Goal: Navigation & Orientation: Find specific page/section

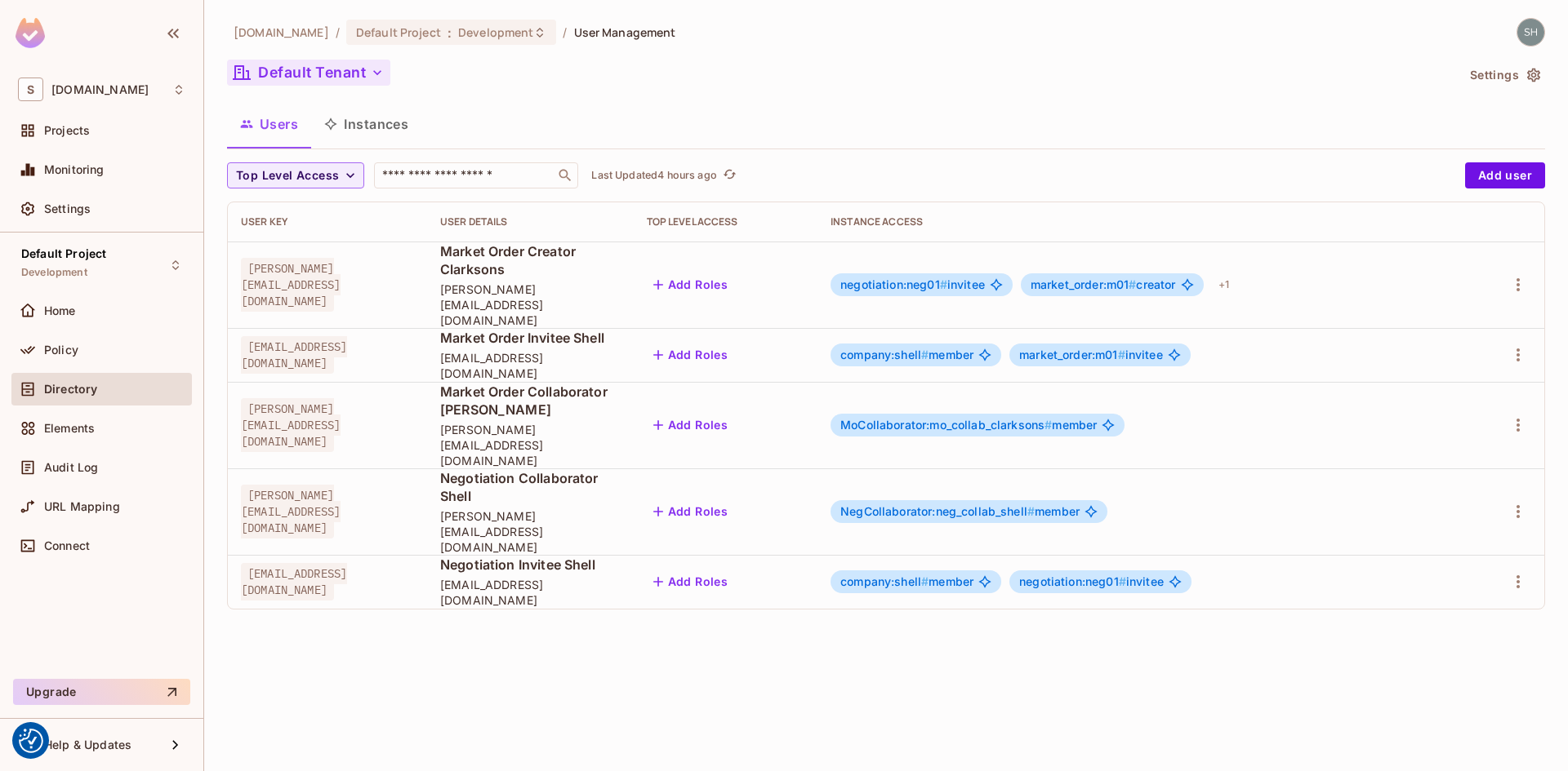
click at [381, 75] on icon "button" at bounding box center [376, 72] width 16 height 16
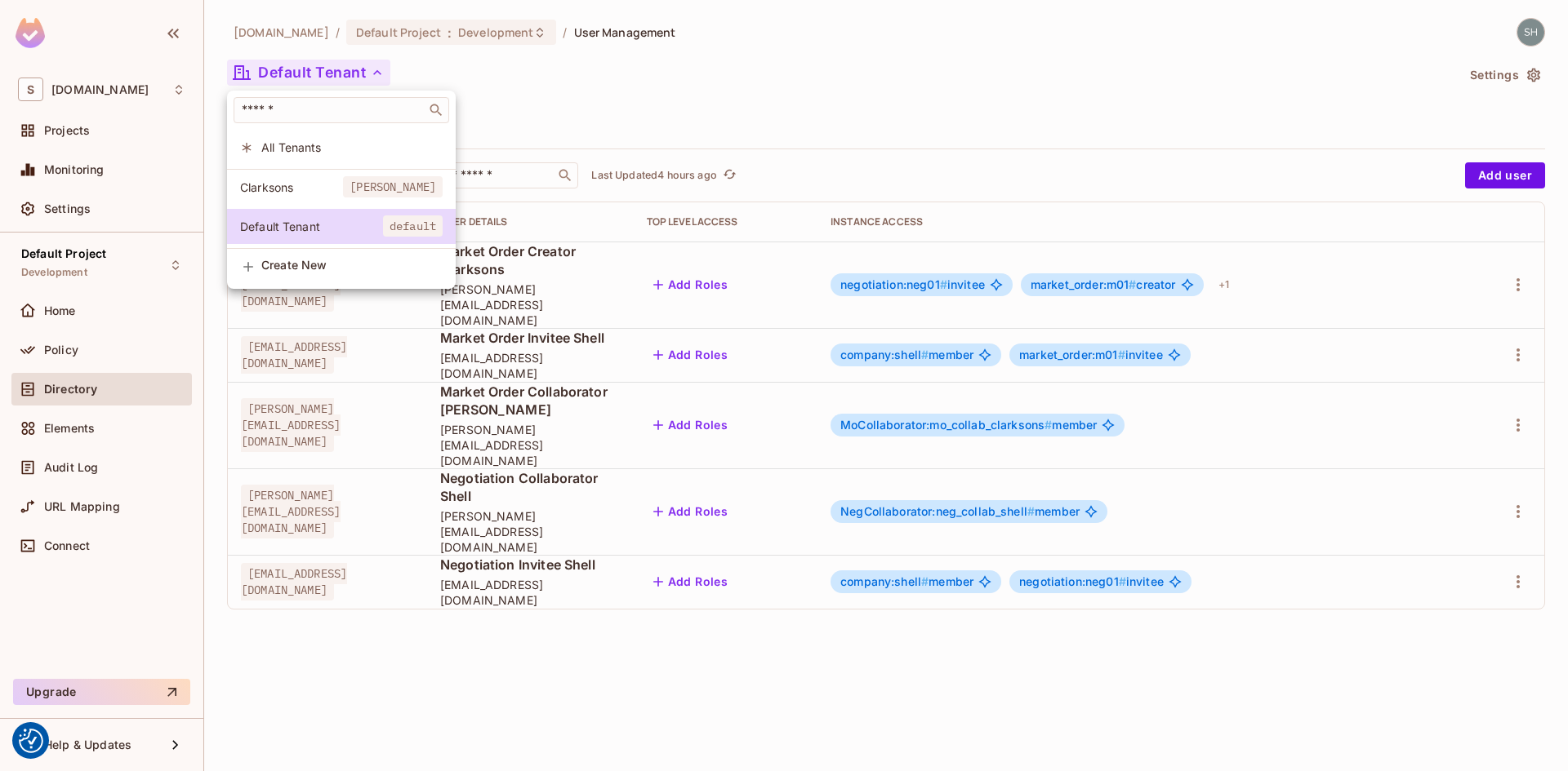
click at [624, 84] on div at bounding box center [784, 386] width 1568 height 771
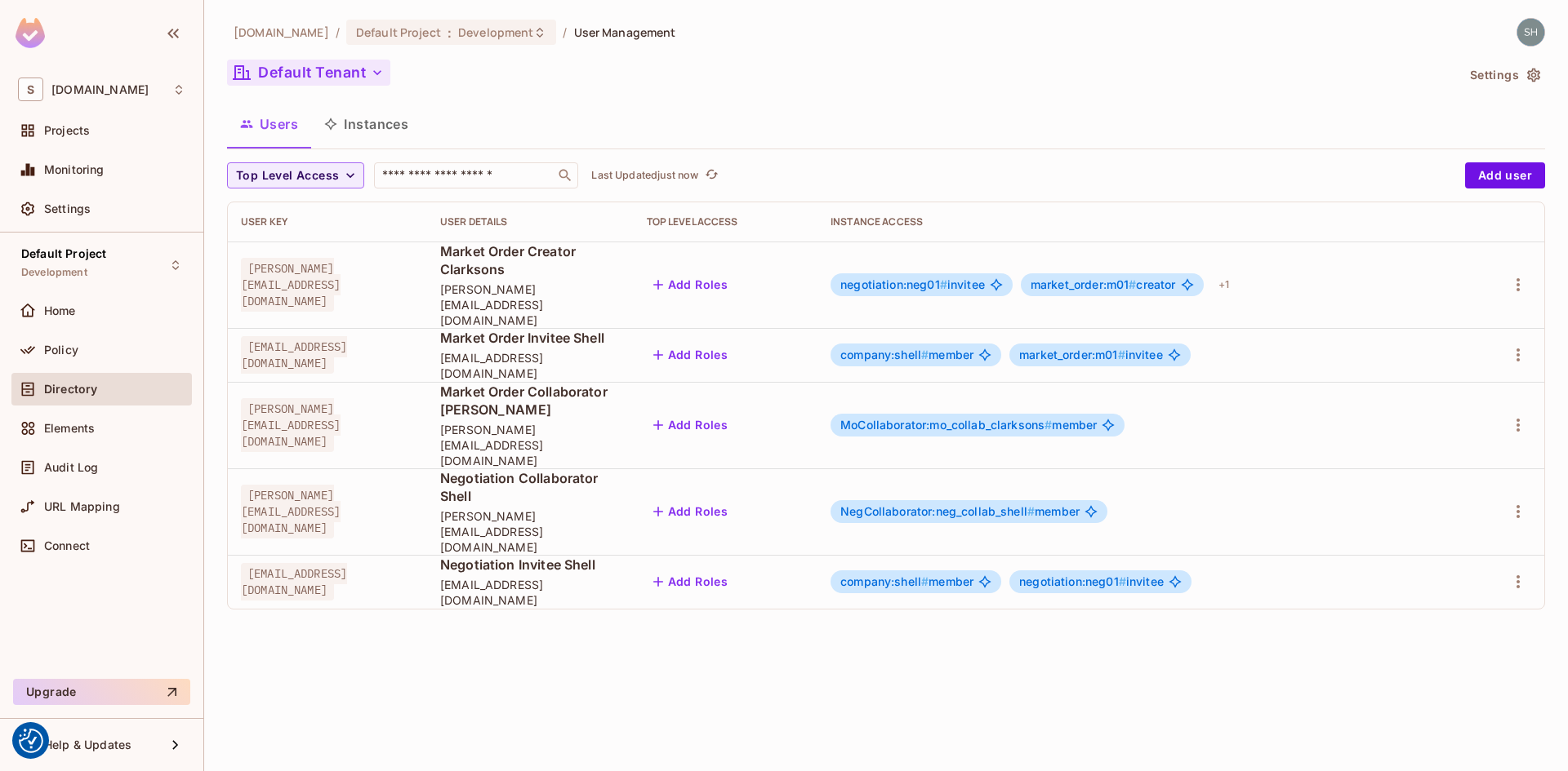
click at [381, 72] on icon "button" at bounding box center [376, 72] width 16 height 16
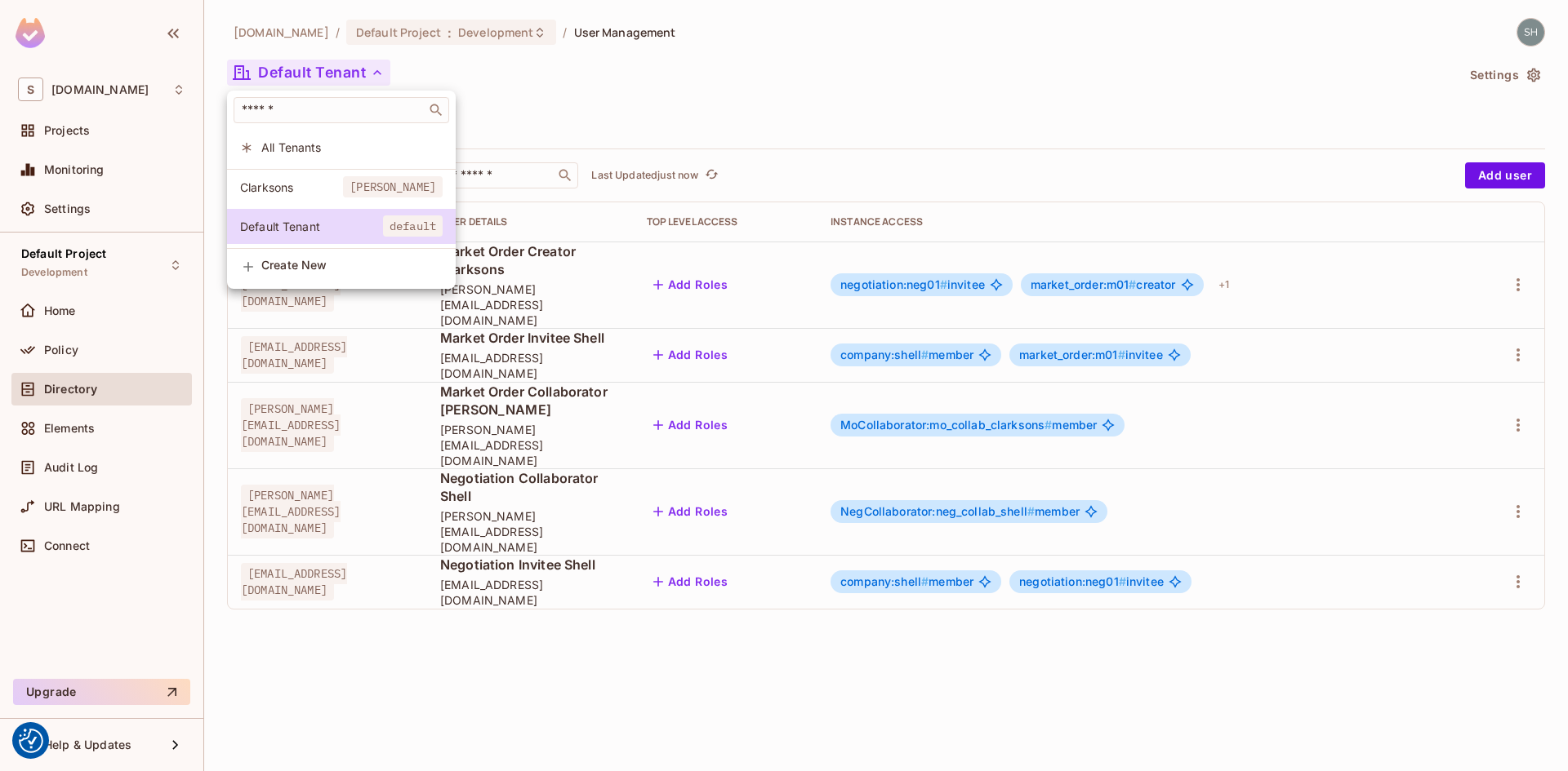
click at [784, 111] on div at bounding box center [784, 386] width 1568 height 771
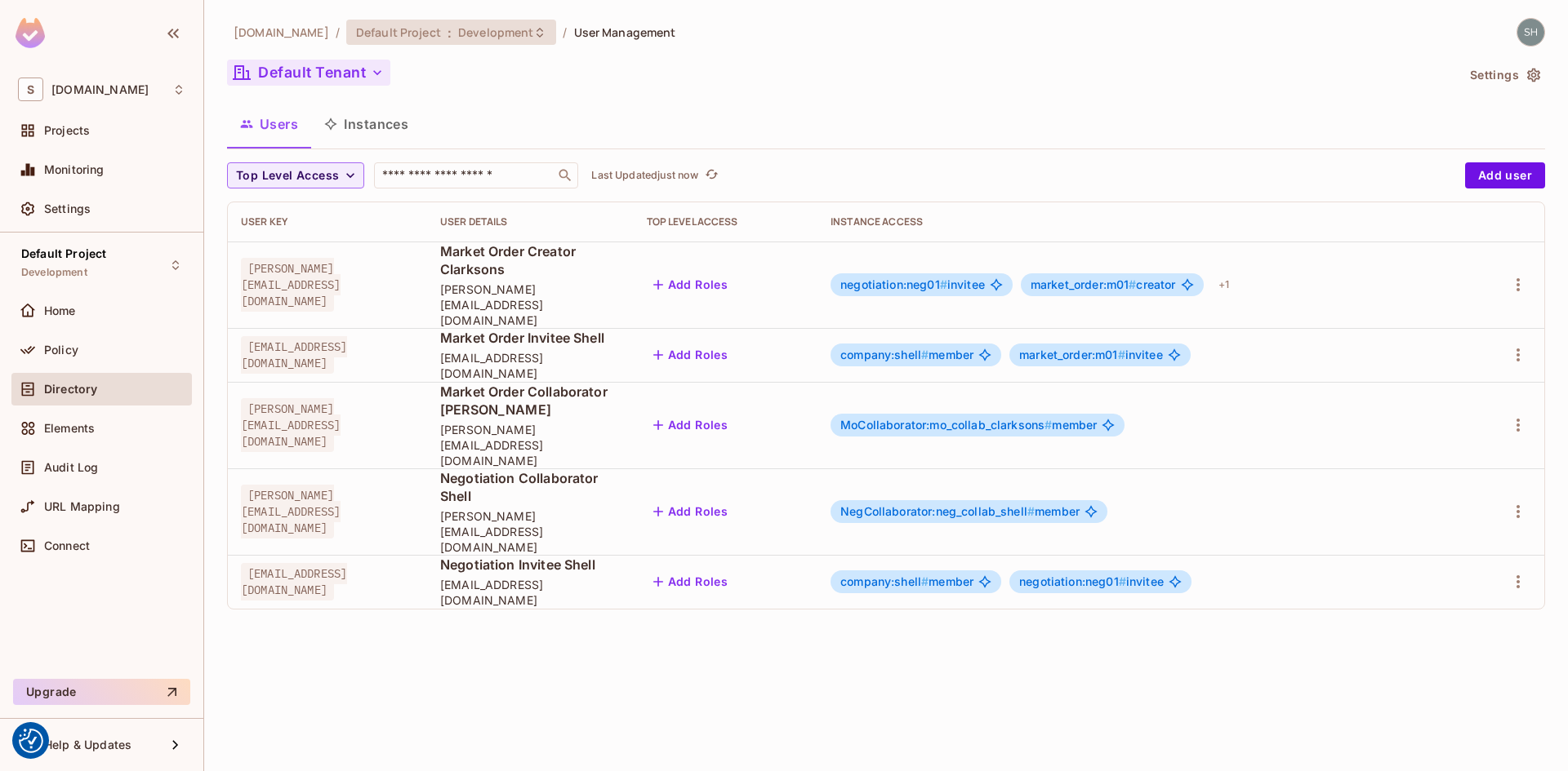
click at [533, 35] on icon at bounding box center [540, 33] width 13 height 13
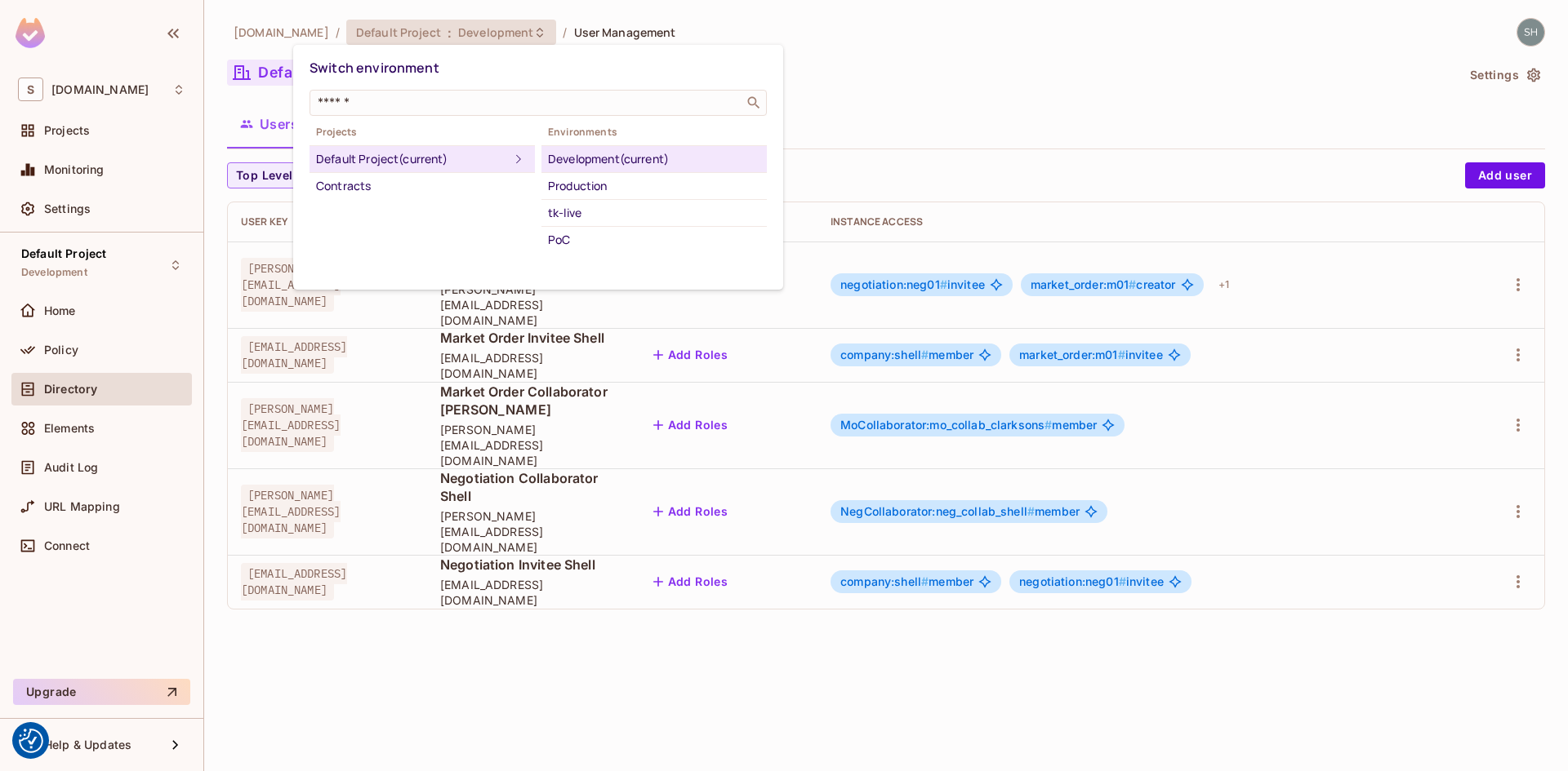
click at [568, 241] on div "PoC" at bounding box center [655, 240] width 213 height 20
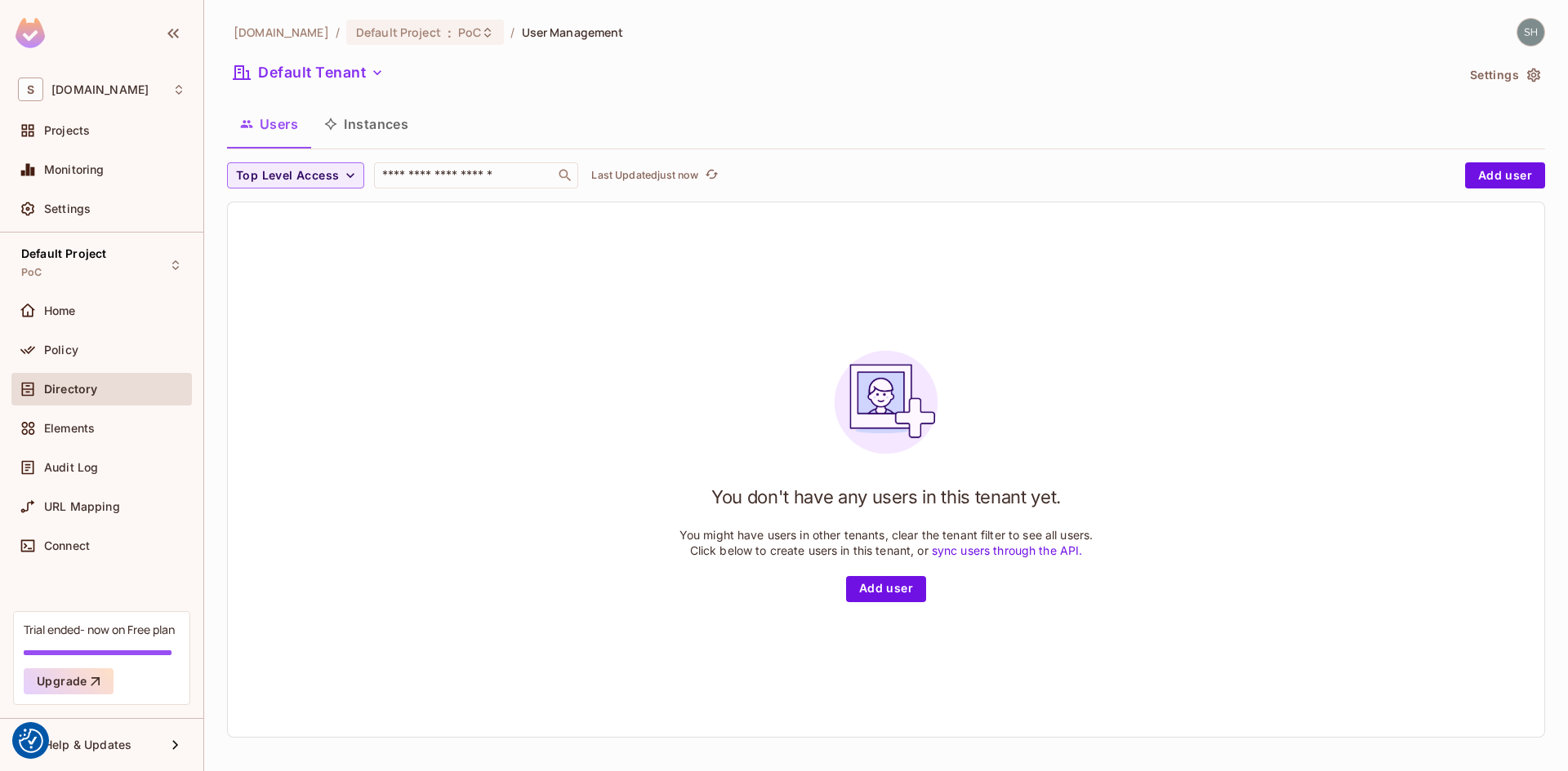
click at [70, 393] on span "Directory" at bounding box center [71, 389] width 53 height 13
click at [268, 134] on button "Users" at bounding box center [268, 123] width 84 height 40
click at [272, 130] on button "Users" at bounding box center [268, 123] width 84 height 40
click at [277, 119] on button "Users" at bounding box center [268, 123] width 84 height 40
click at [371, 125] on button "Instances" at bounding box center [366, 123] width 110 height 40
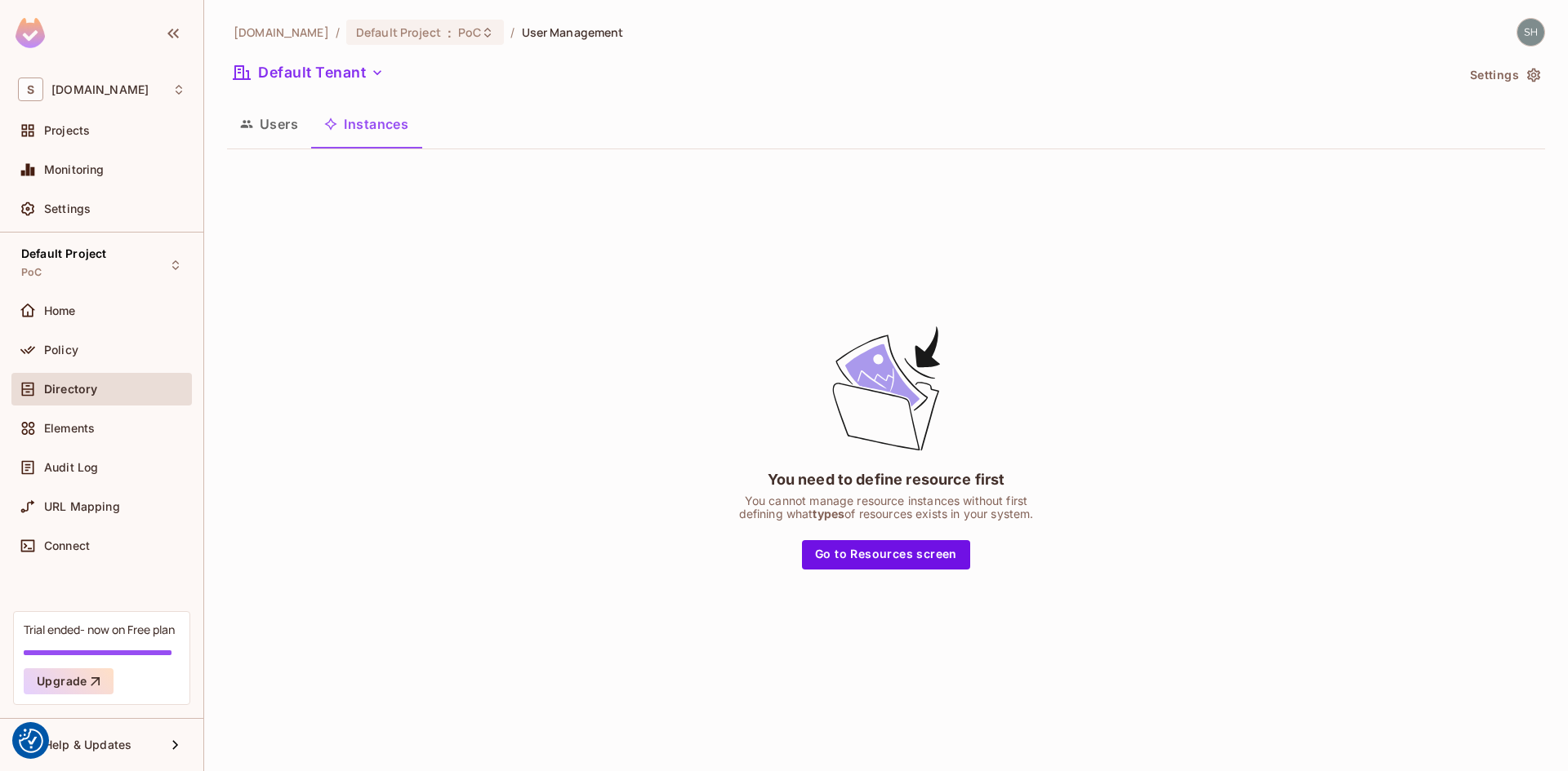
click at [271, 123] on button "Users" at bounding box center [268, 123] width 84 height 40
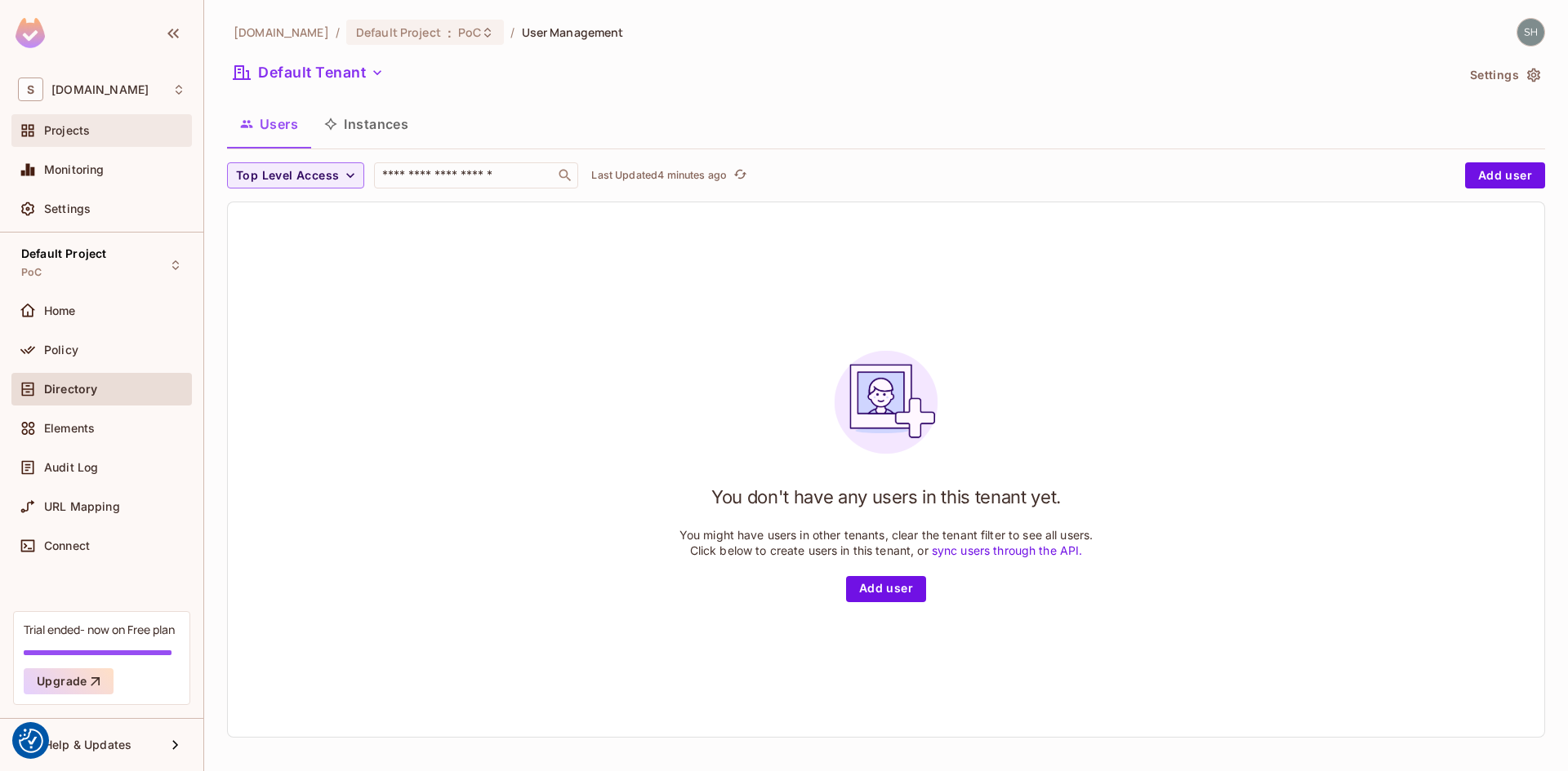
click at [61, 131] on span "Projects" at bounding box center [67, 131] width 46 height 13
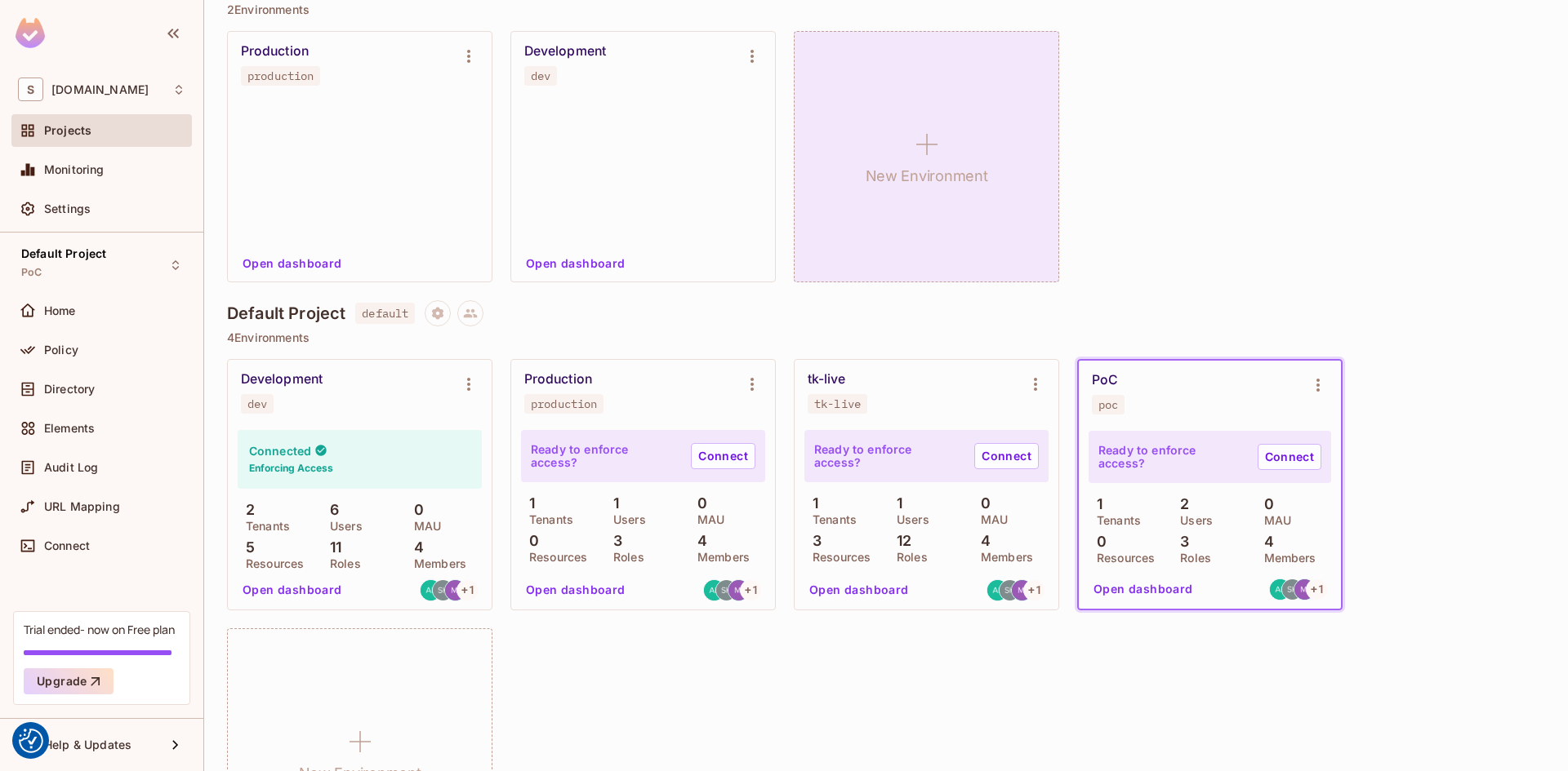
scroll to position [244, 0]
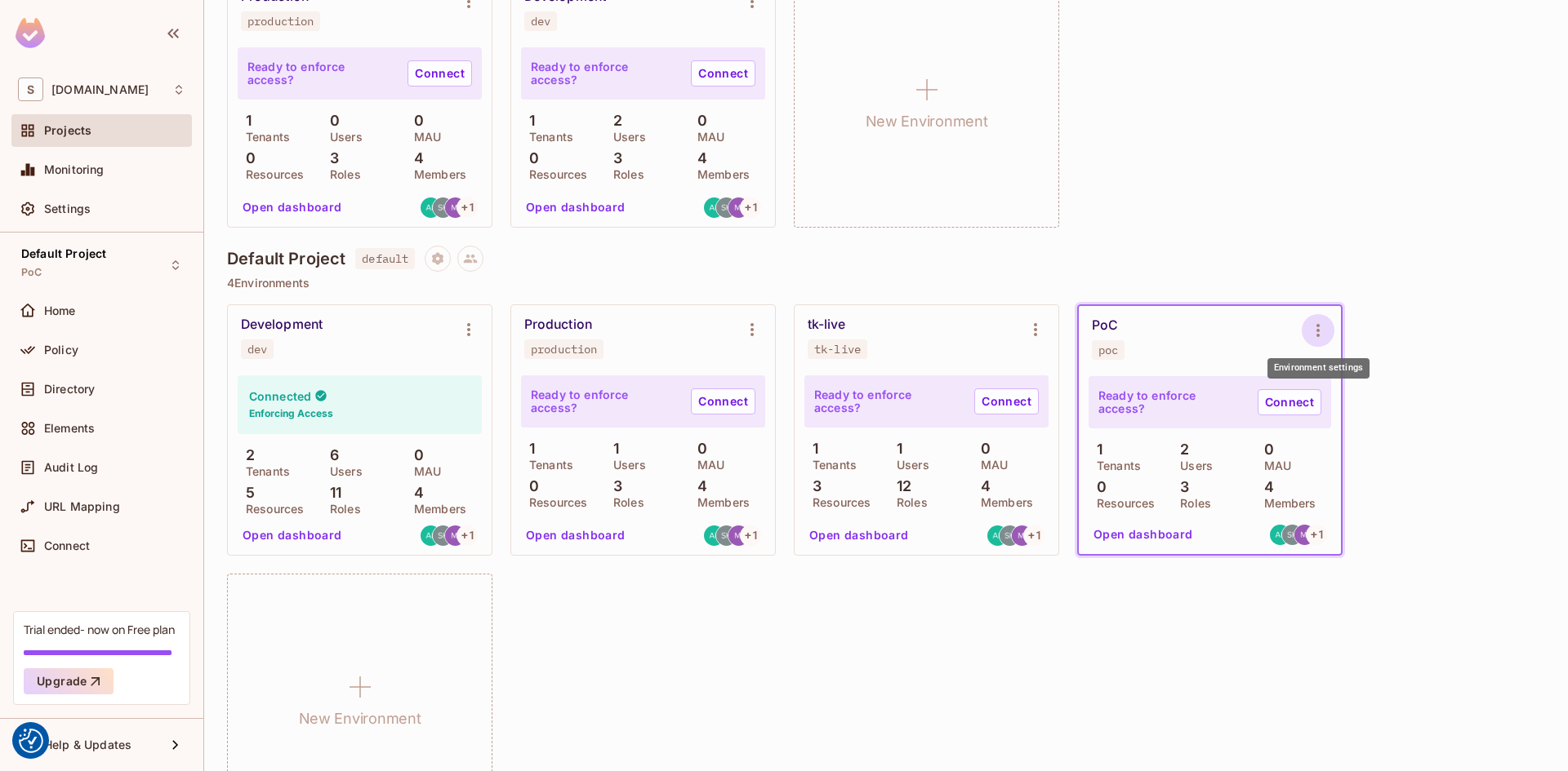
click at [1323, 332] on icon "Environment settings" at bounding box center [1318, 330] width 20 height 20
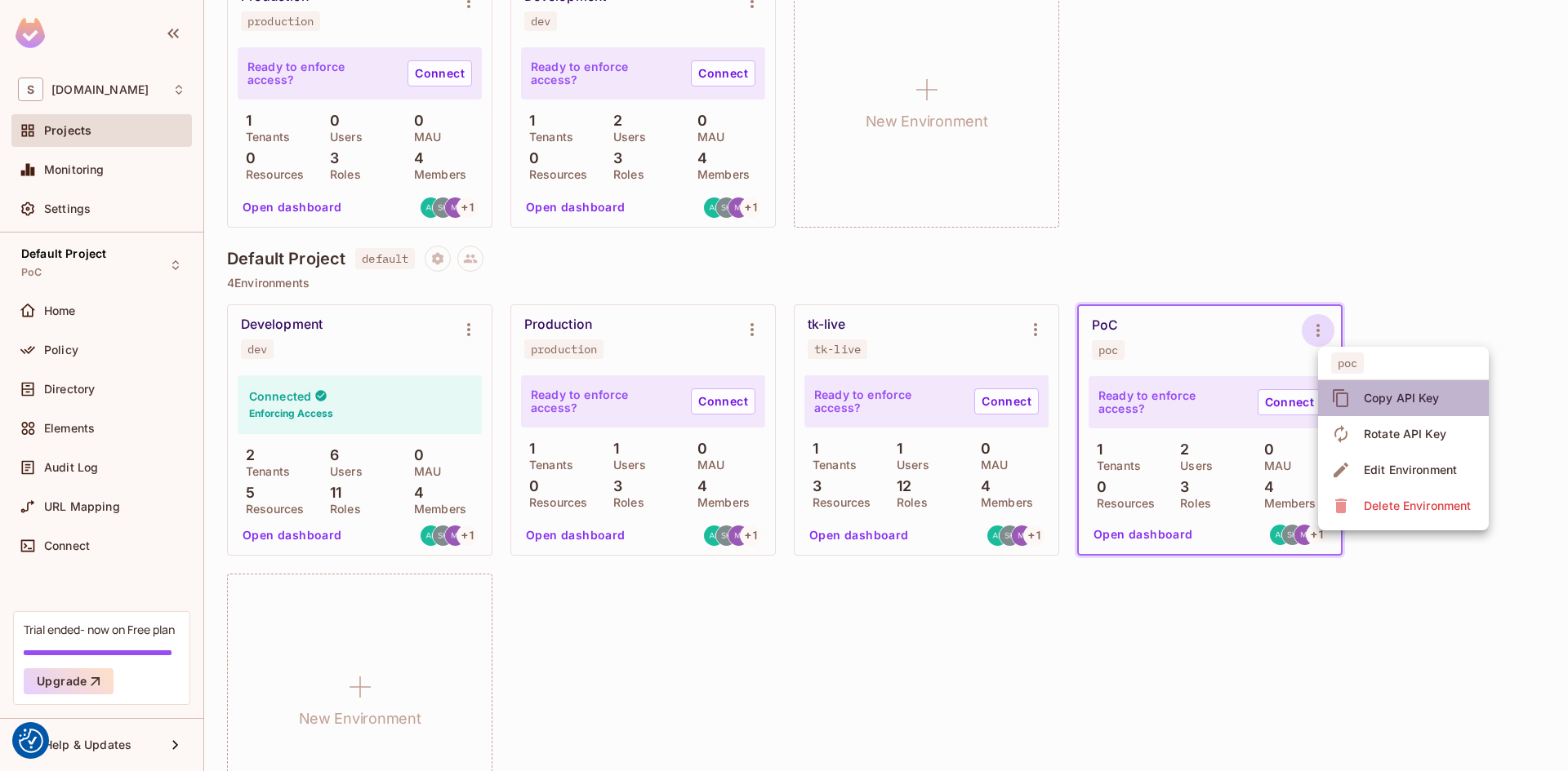
click at [1405, 404] on div "Copy API Key" at bounding box center [1402, 398] width 76 height 16
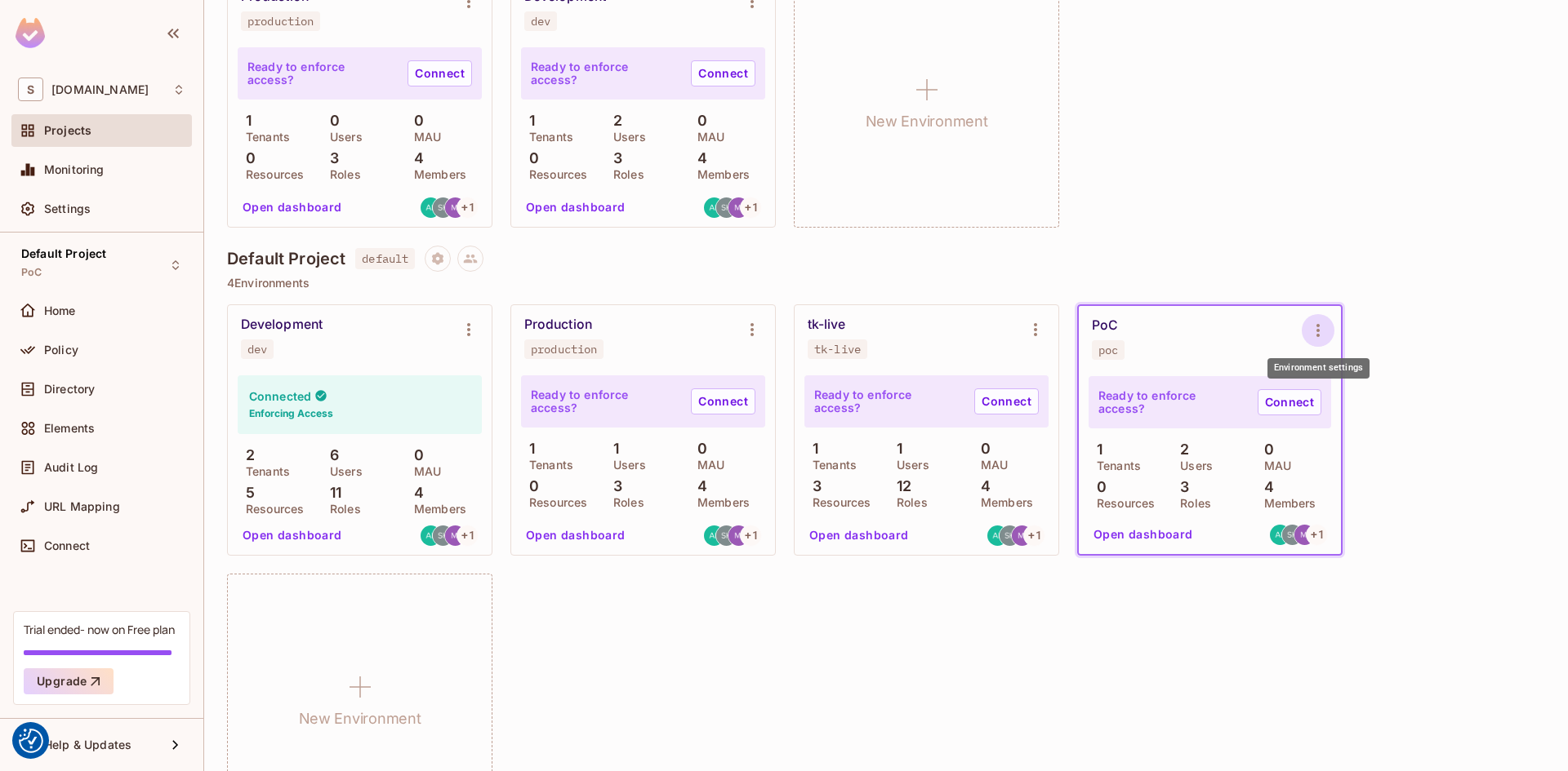
click at [1318, 330] on icon "Environment settings" at bounding box center [1317, 331] width 3 height 13
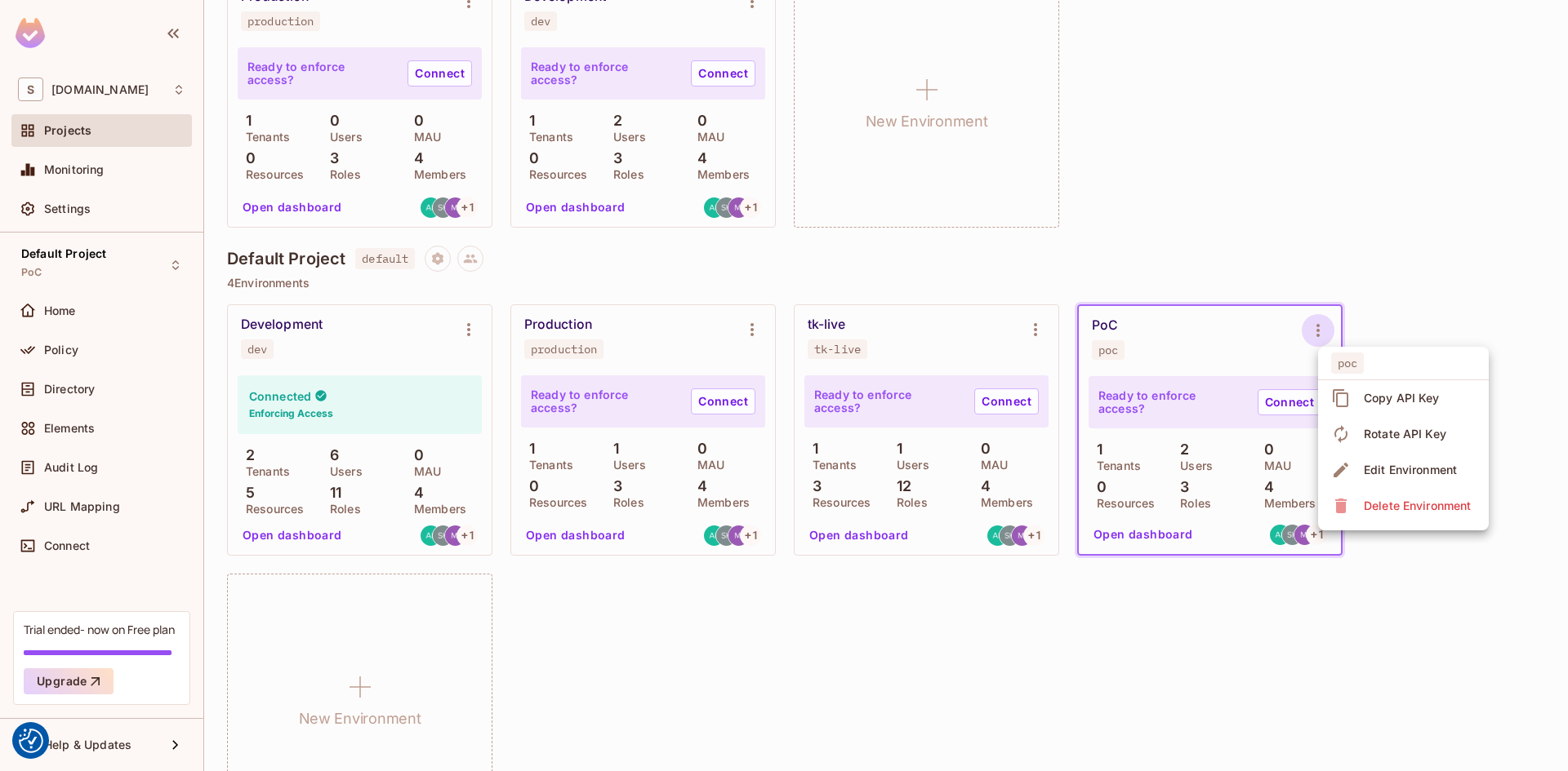
click at [1318, 330] on div at bounding box center [784, 386] width 1568 height 771
click at [1157, 528] on button "Open dashboard" at bounding box center [1144, 535] width 113 height 26
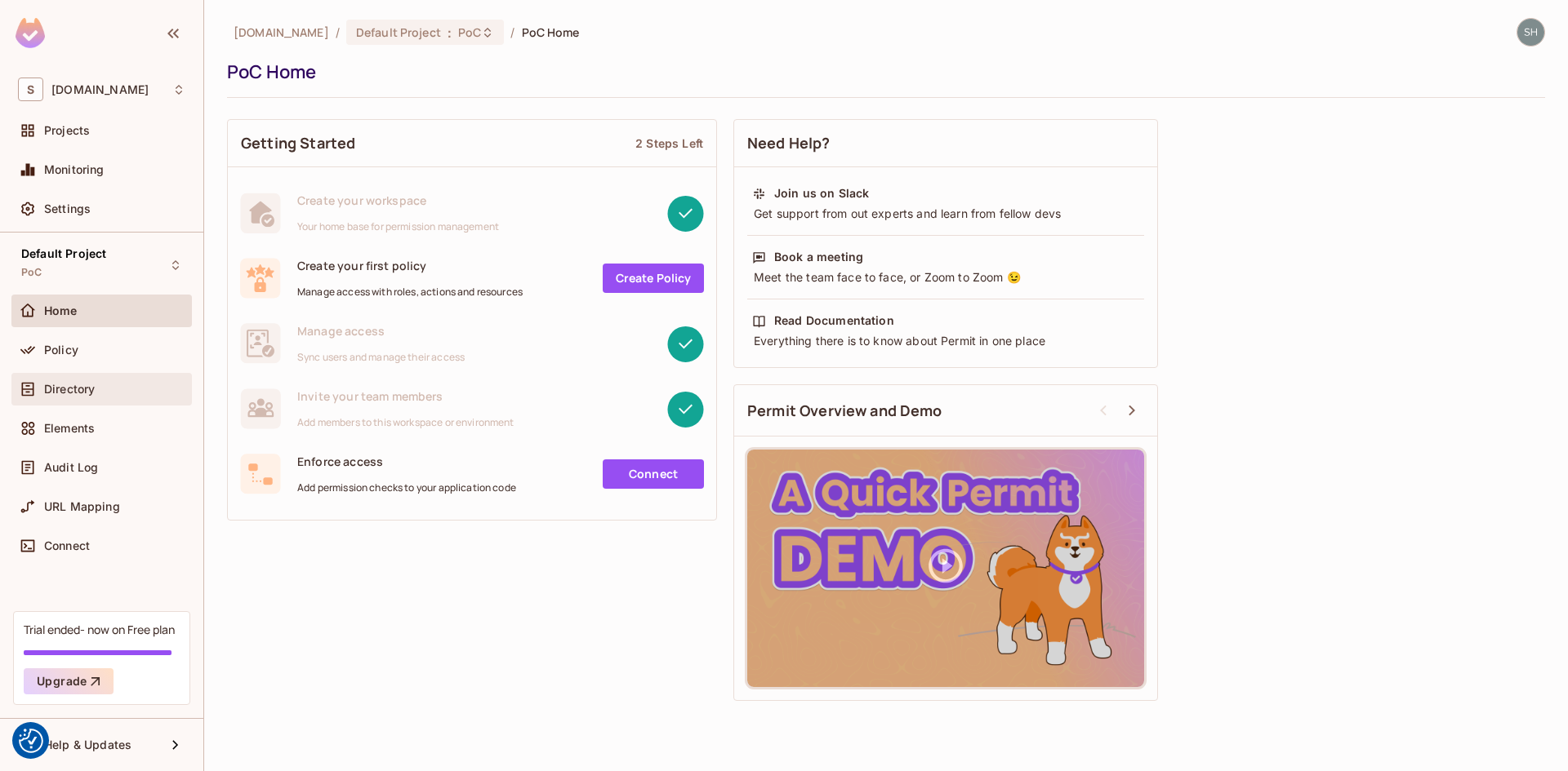
click at [66, 381] on div "Directory" at bounding box center [102, 389] width 167 height 20
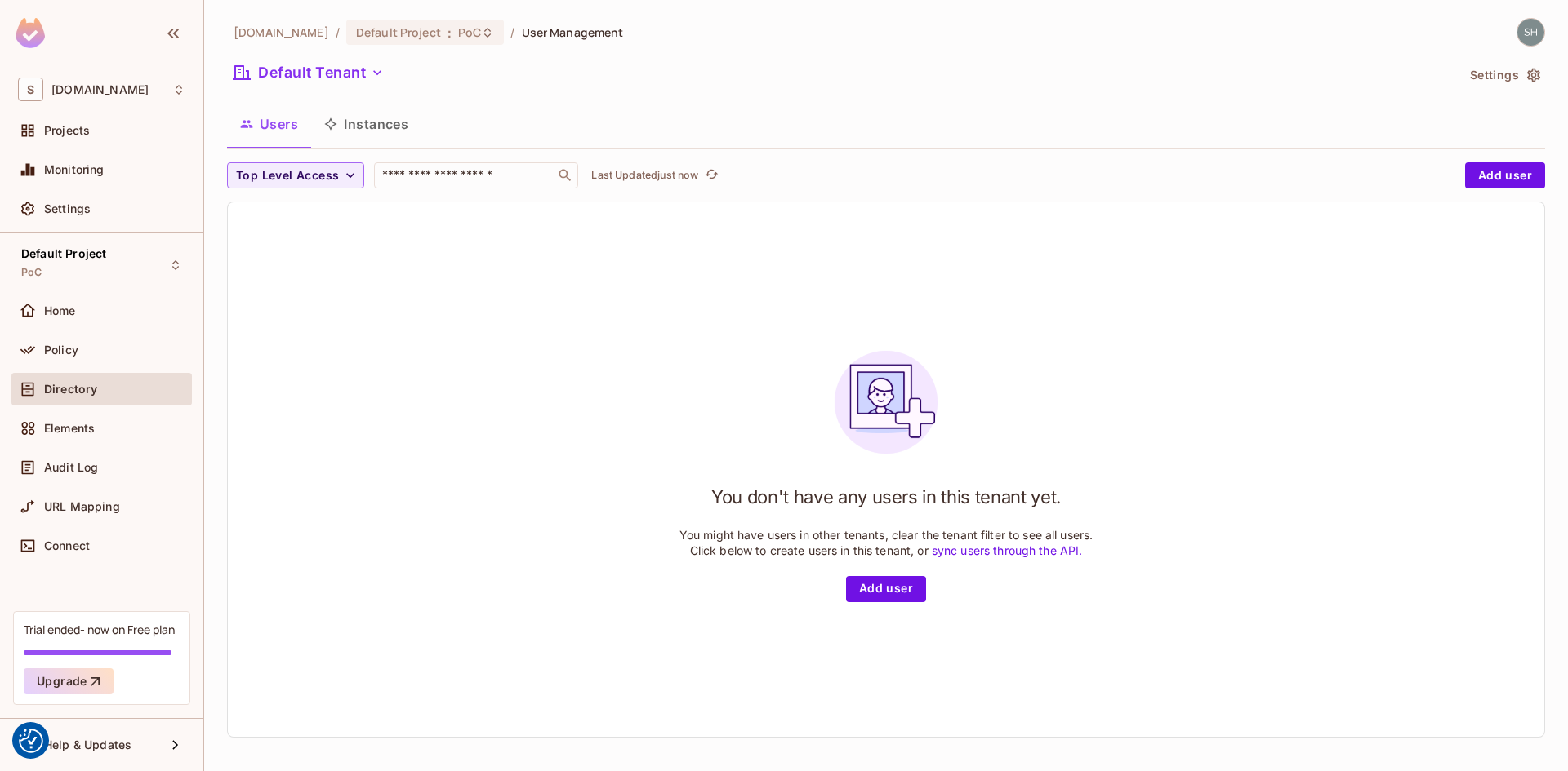
click at [364, 122] on button "Instances" at bounding box center [366, 123] width 110 height 40
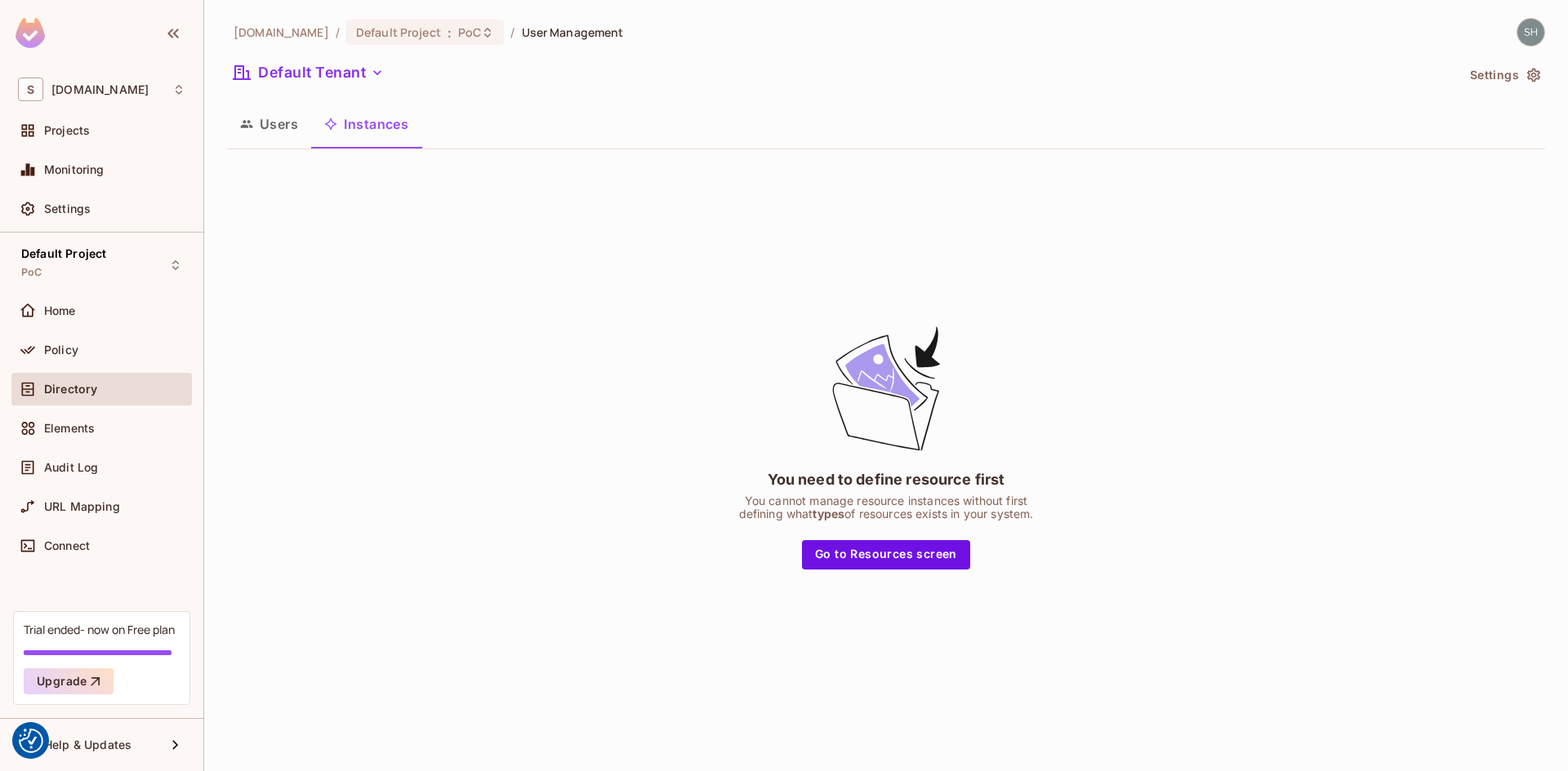
click at [267, 129] on button "Users" at bounding box center [268, 123] width 84 height 40
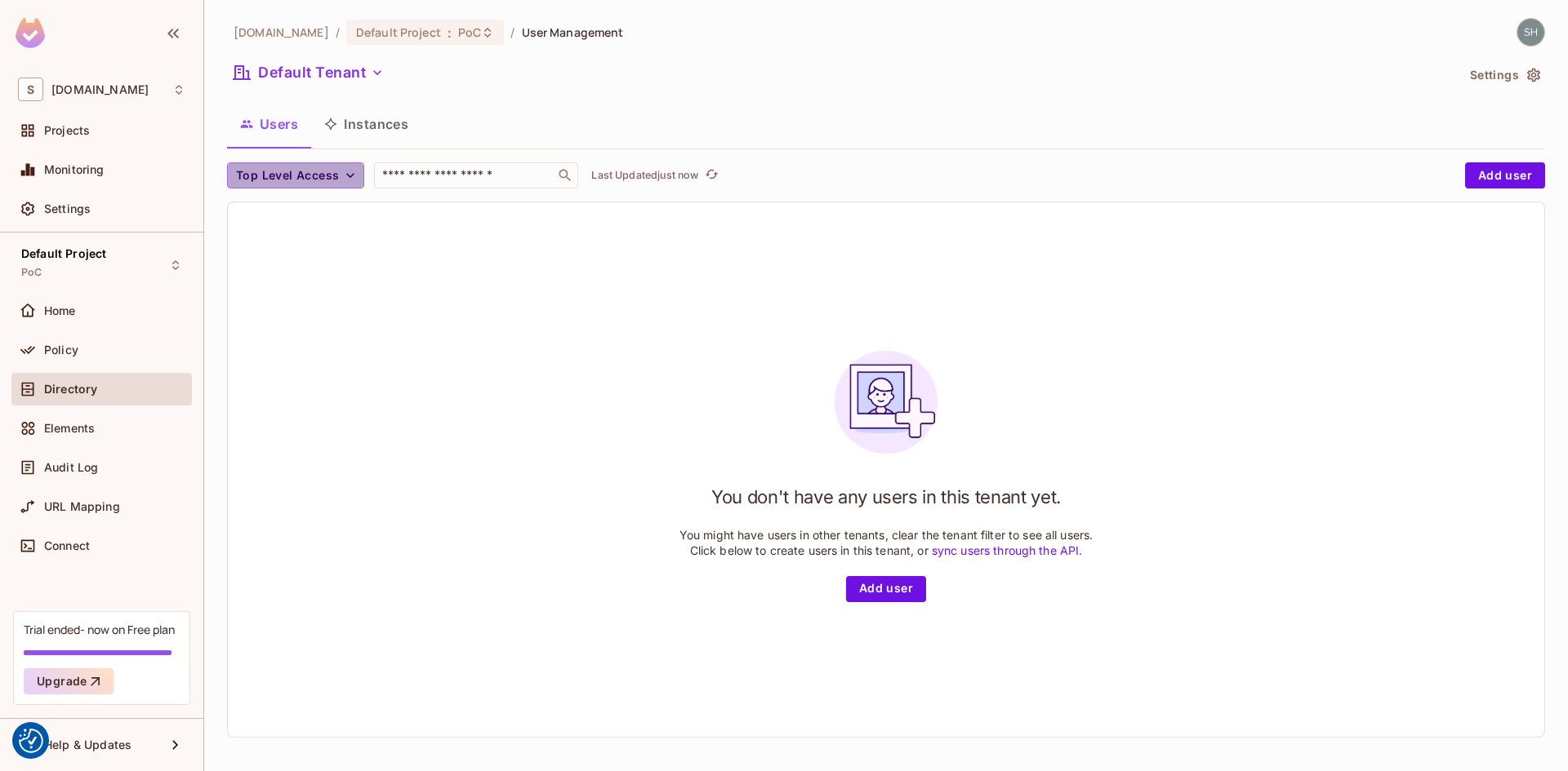
click at [352, 167] on icon "button" at bounding box center [350, 175] width 16 height 16
click at [354, 177] on div at bounding box center [784, 386] width 1568 height 771
click at [373, 76] on icon "button" at bounding box center [376, 72] width 16 height 16
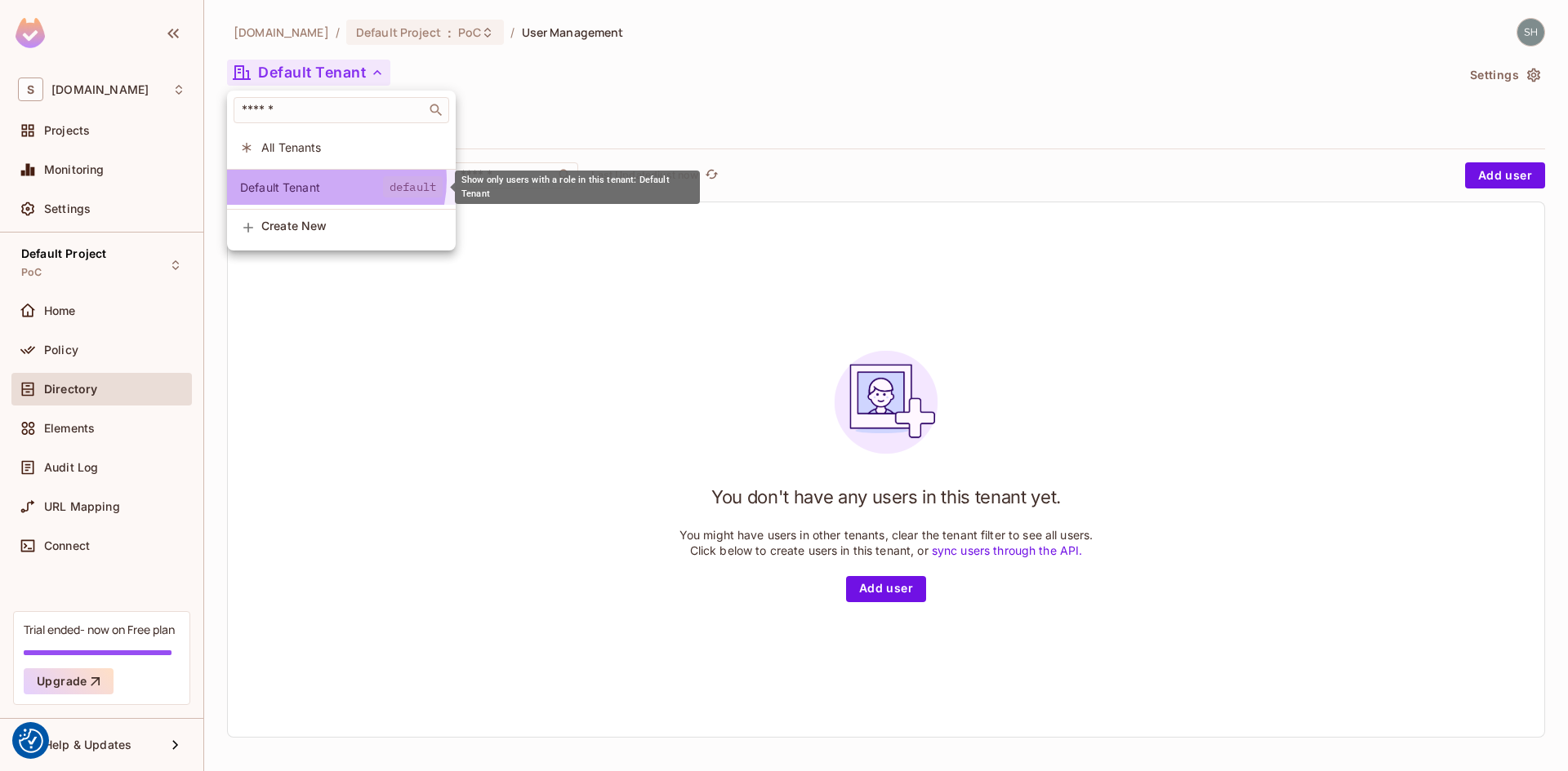
click at [327, 181] on span "Default Tenant" at bounding box center [311, 187] width 143 height 15
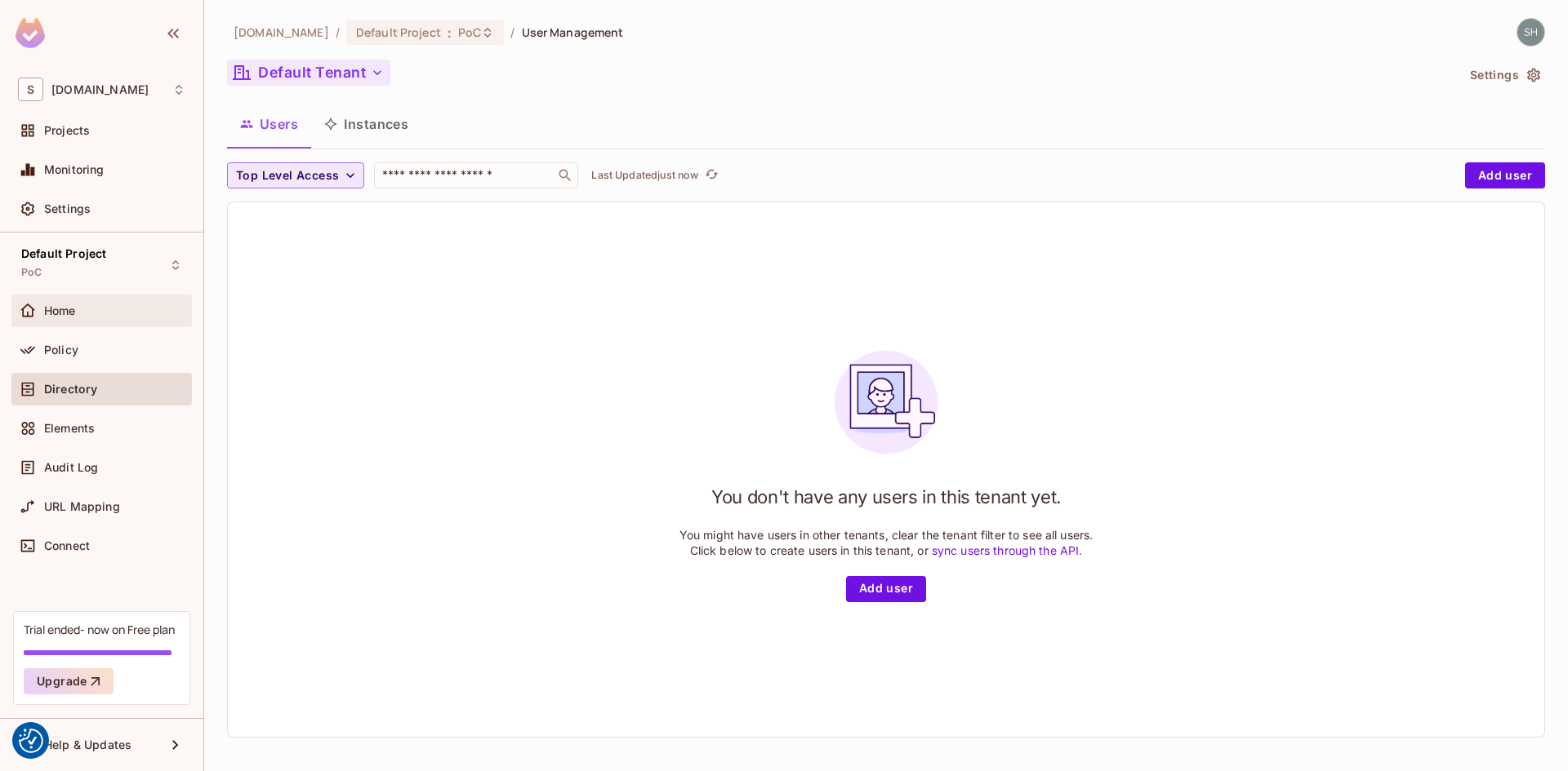
click at [75, 317] on span "Home" at bounding box center [60, 311] width 32 height 13
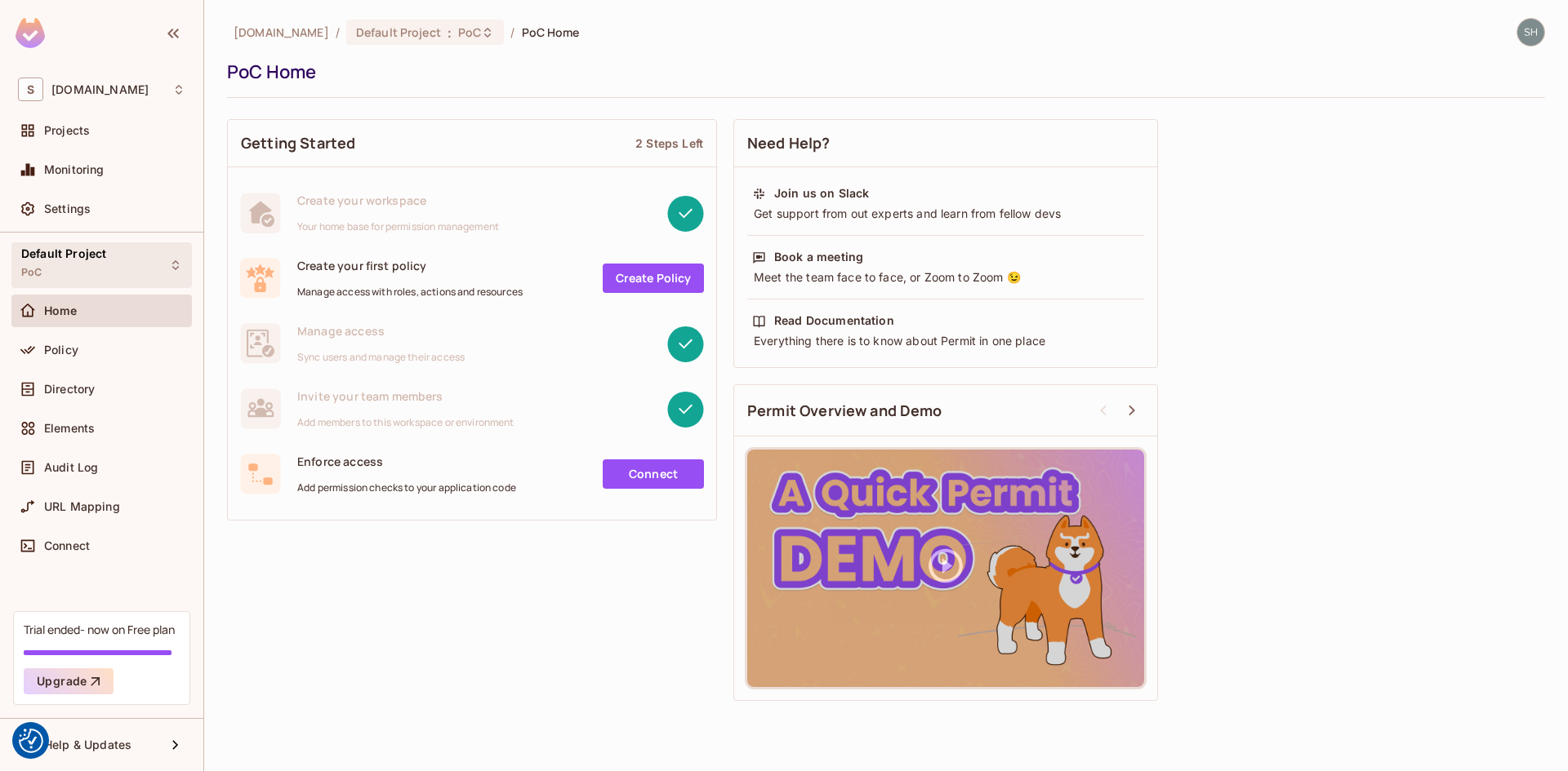
click at [46, 276] on div "Default Project PoC" at bounding box center [64, 264] width 85 height 35
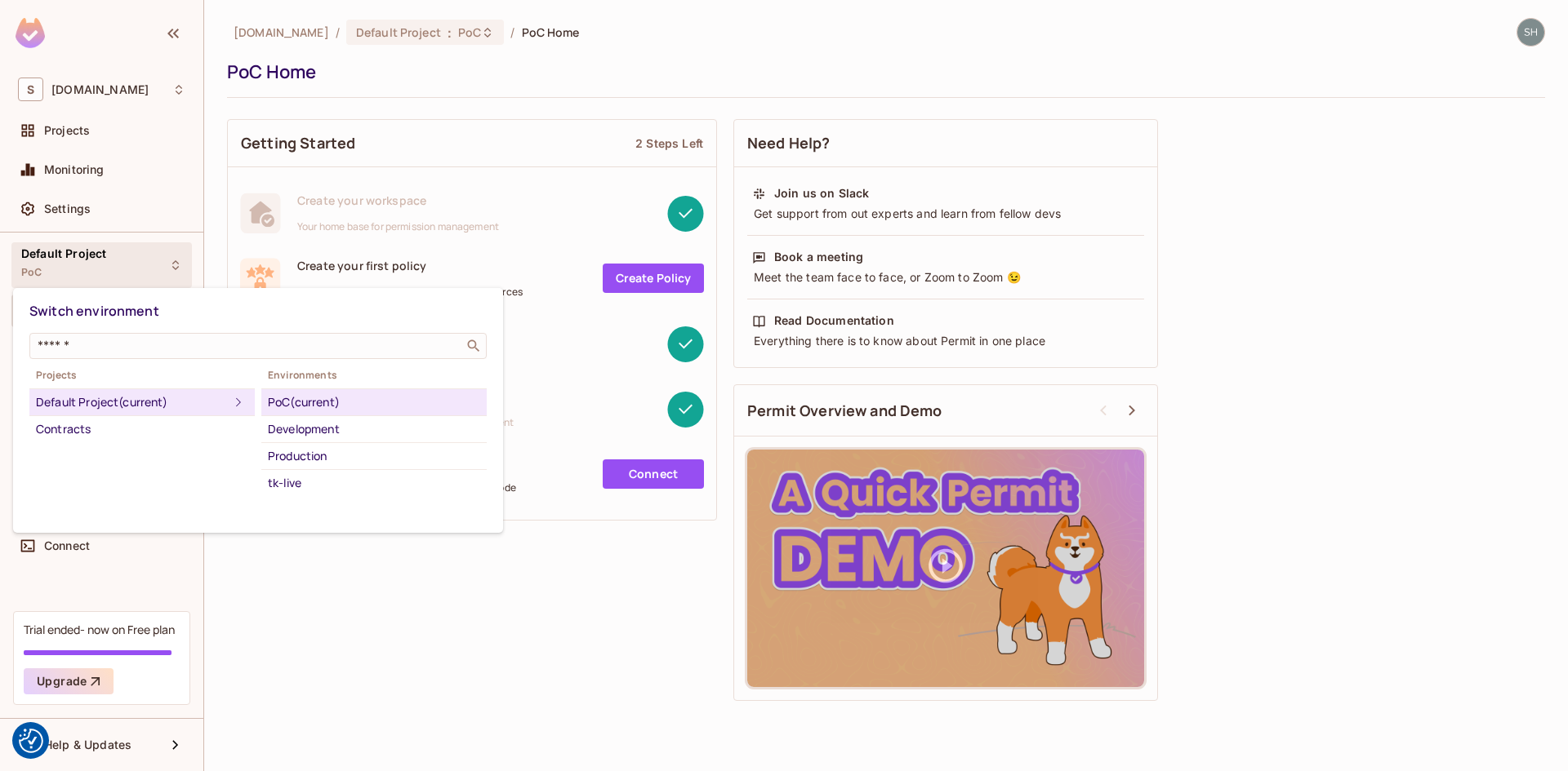
click at [295, 396] on div "PoC (current)" at bounding box center [374, 402] width 213 height 20
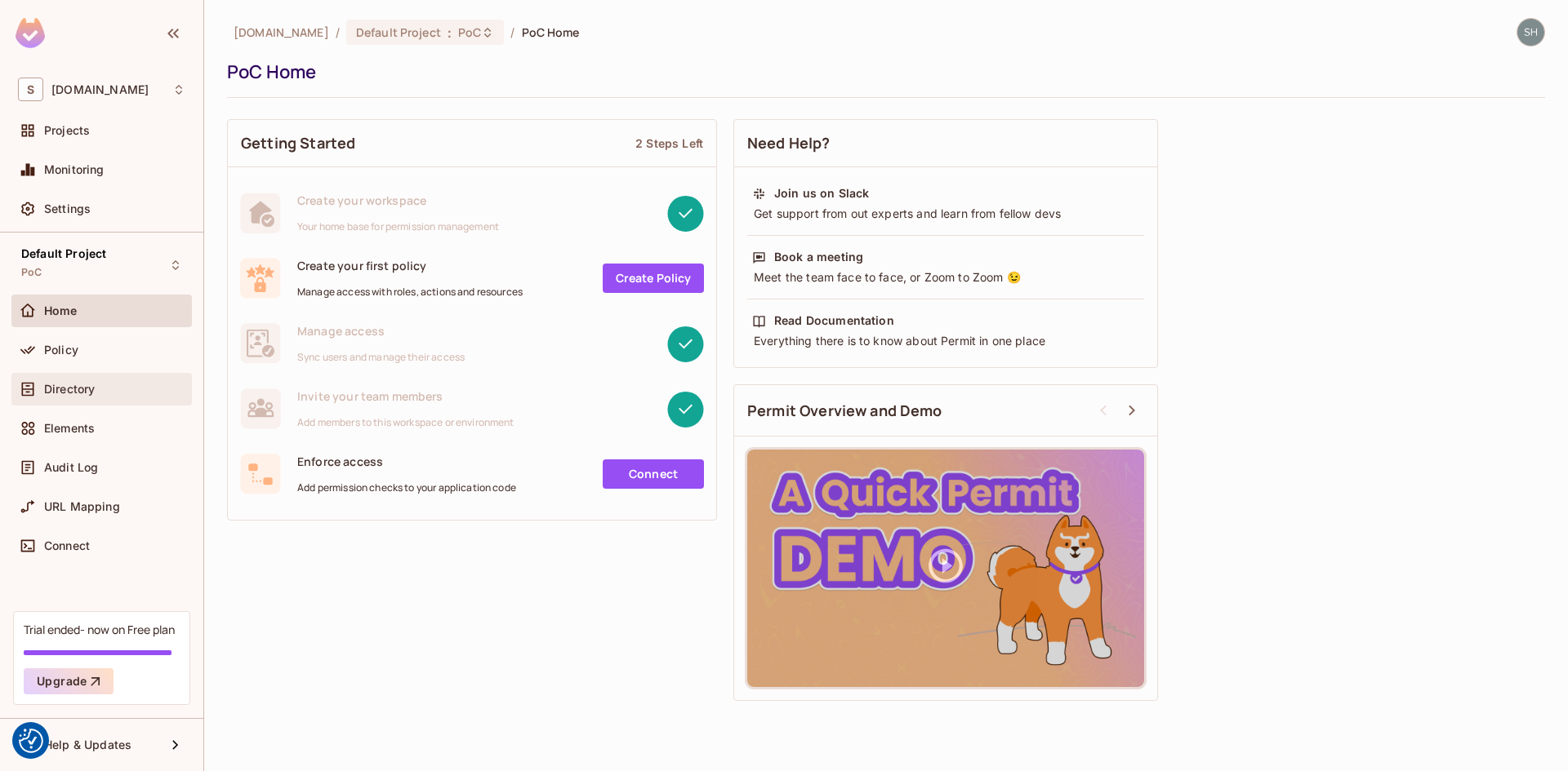
click at [77, 386] on span "Directory" at bounding box center [70, 389] width 51 height 13
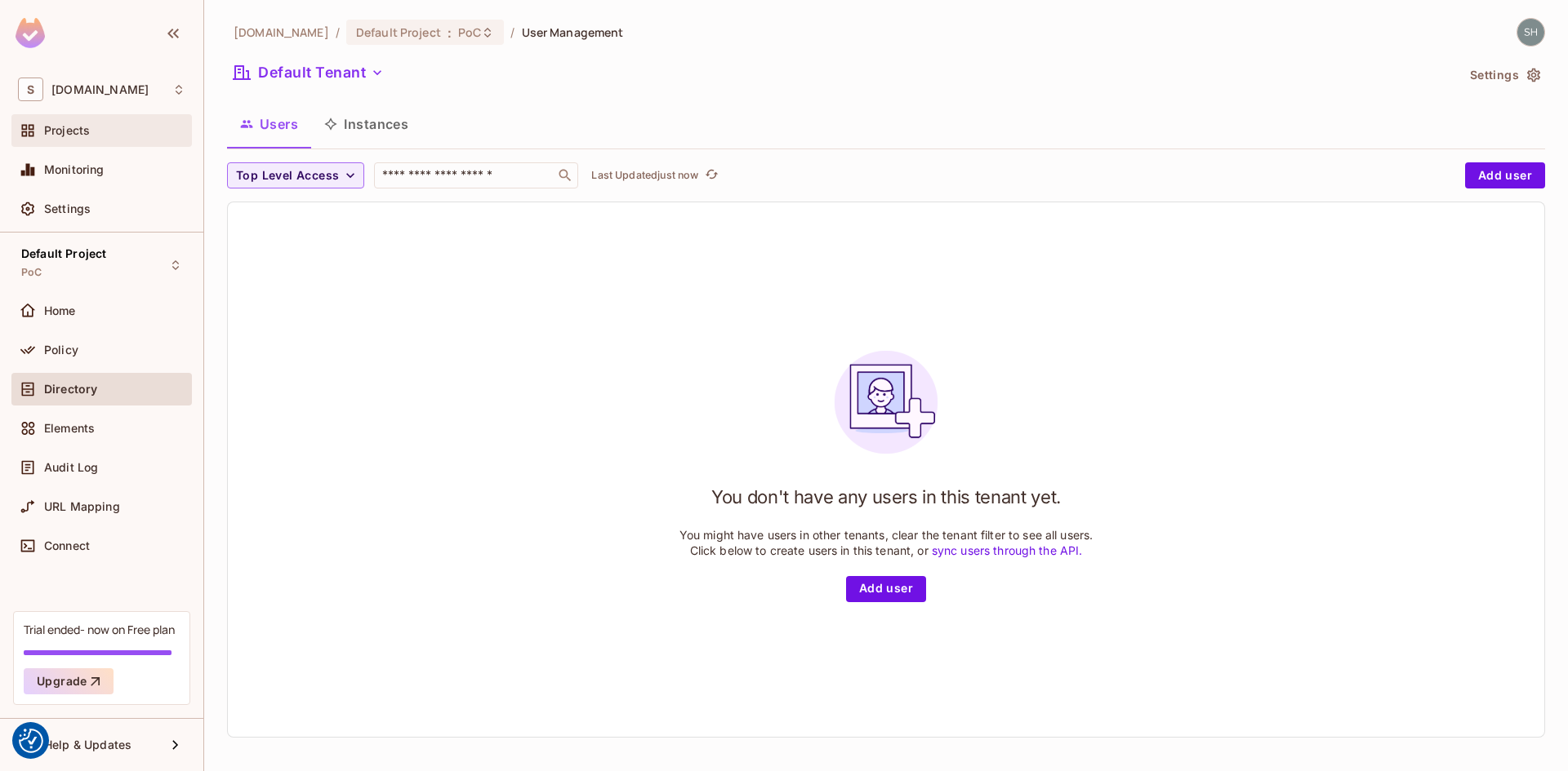
click at [74, 122] on div "Projects" at bounding box center [102, 130] width 167 height 20
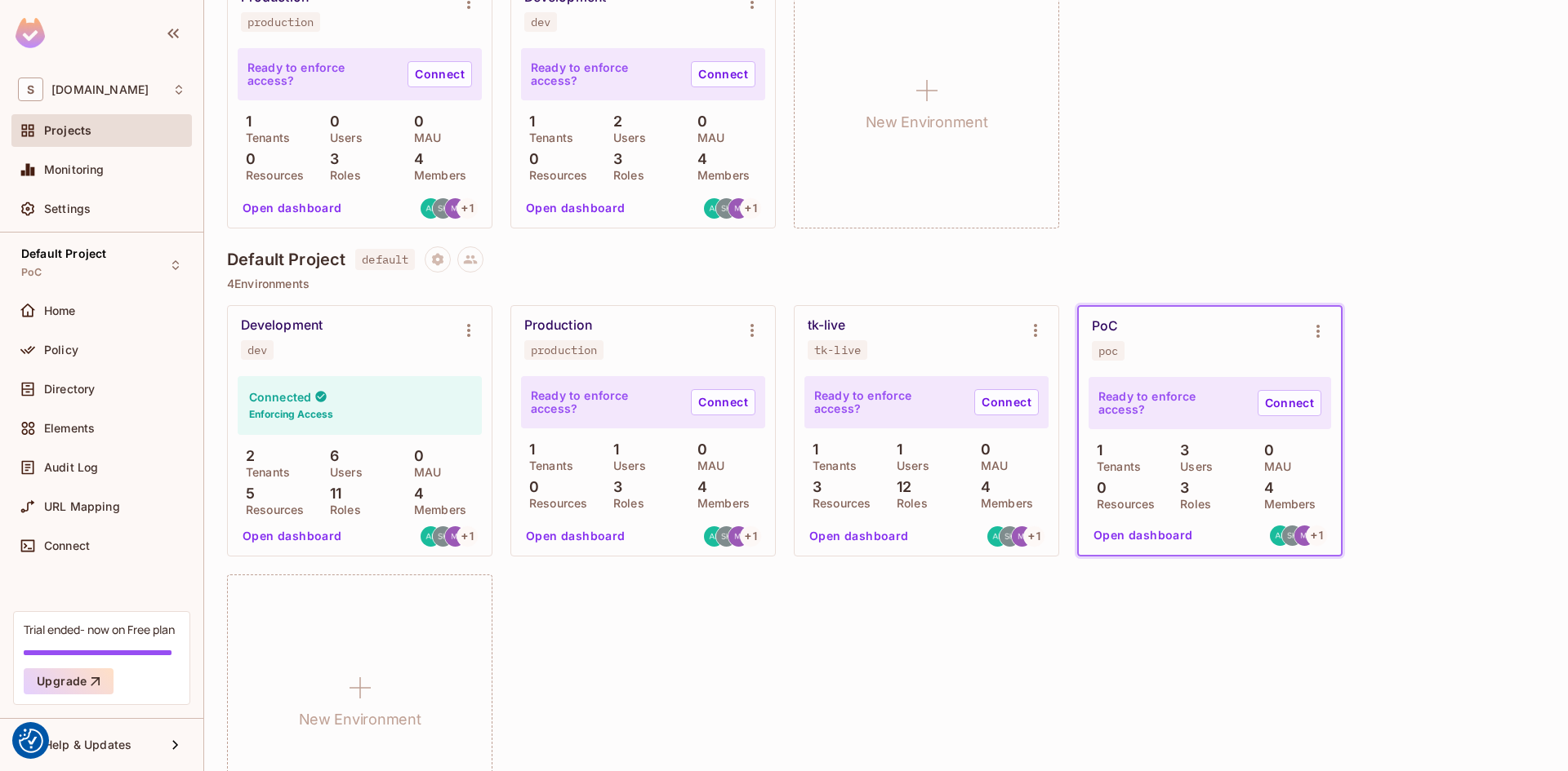
scroll to position [244, 0]
click at [1235, 633] on div "Development dev Connected Enforcing Access 2 Tenants 6 Users 0 MAU 5 Resources …" at bounding box center [885, 565] width 1318 height 521
click at [1139, 537] on button "Open dashboard" at bounding box center [1144, 535] width 113 height 26
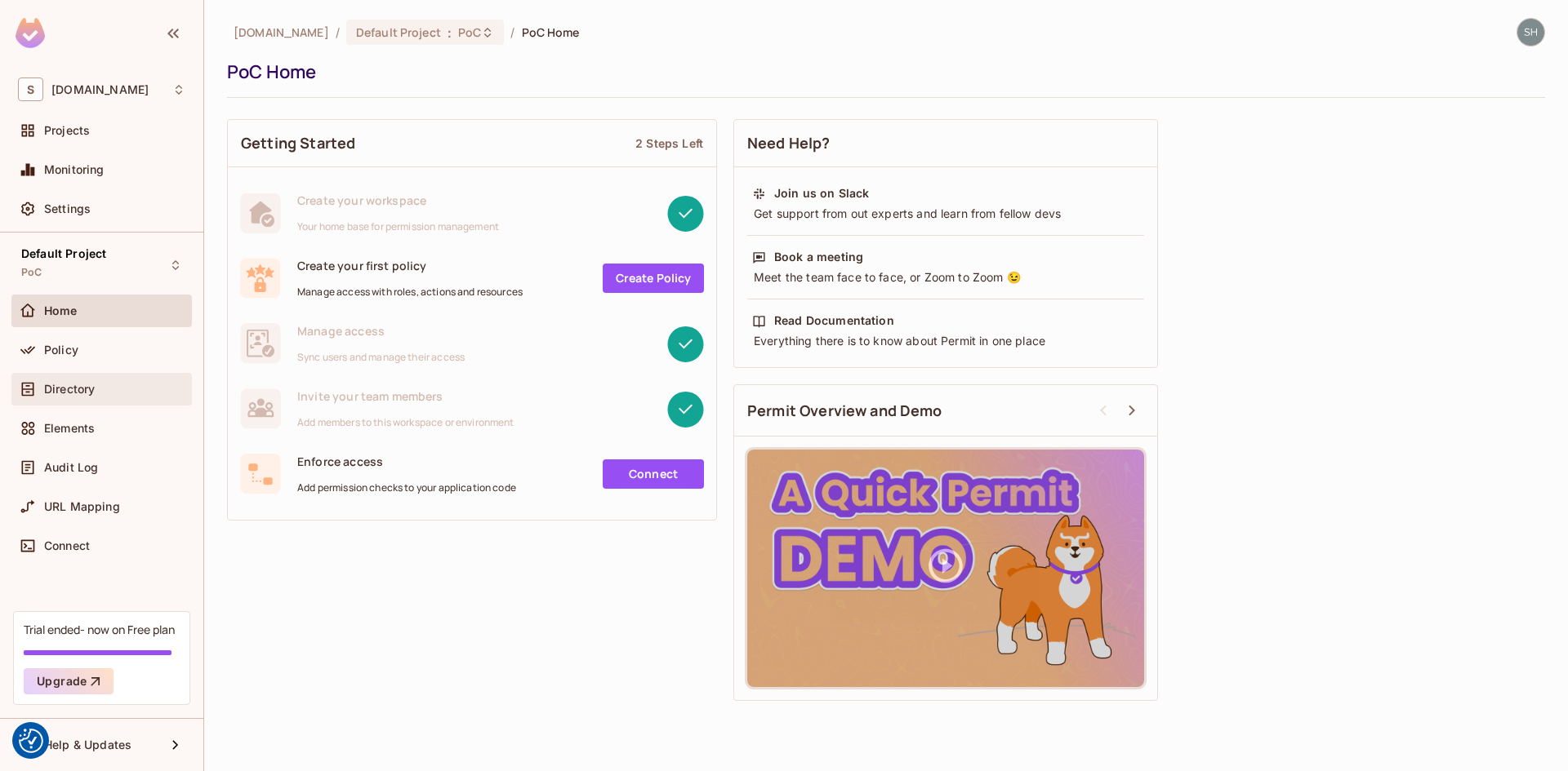
click at [74, 394] on span "Directory" at bounding box center [70, 389] width 51 height 13
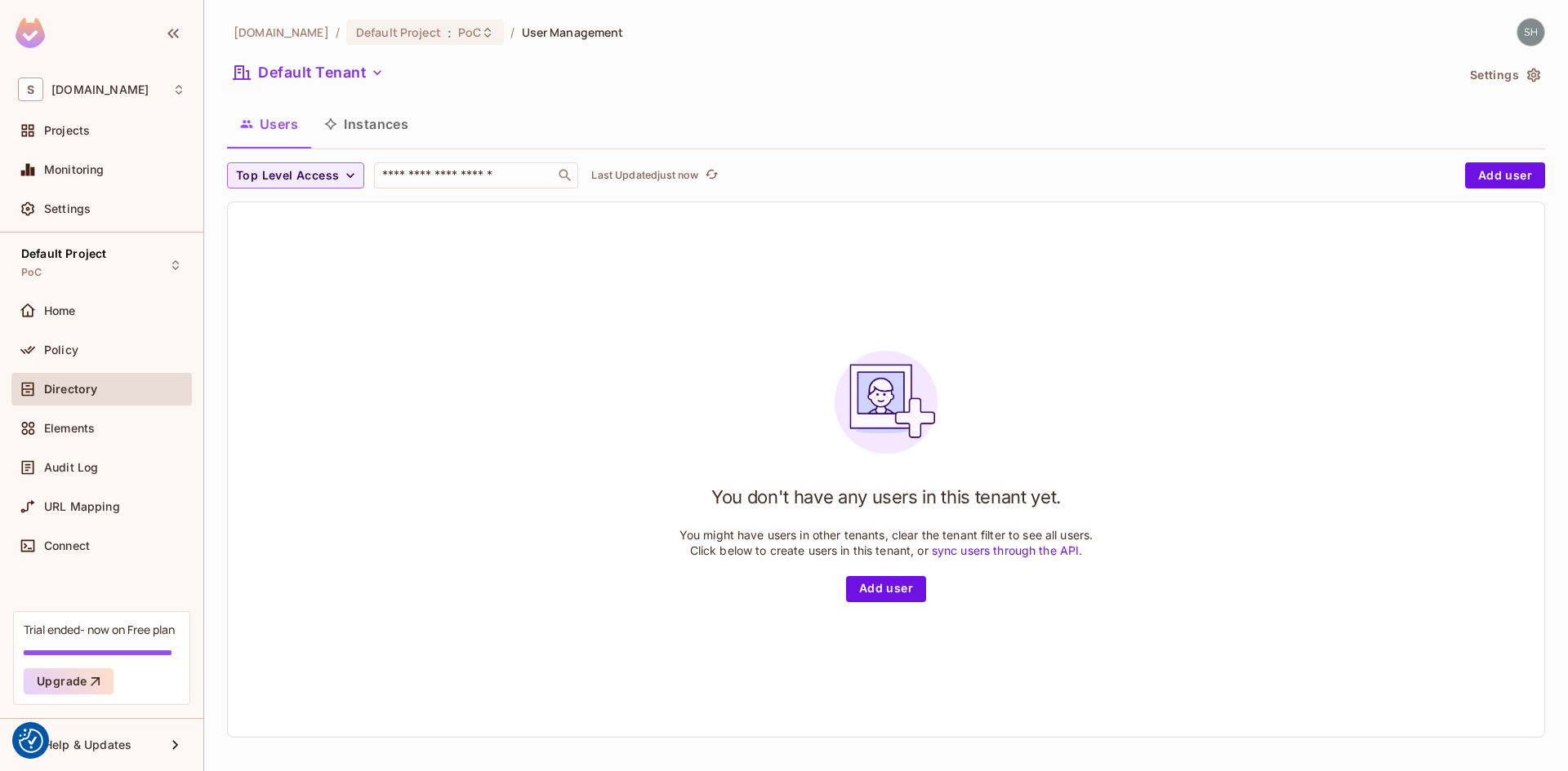
scroll to position [3, 0]
click at [378, 72] on icon "button" at bounding box center [376, 70] width 16 height 16
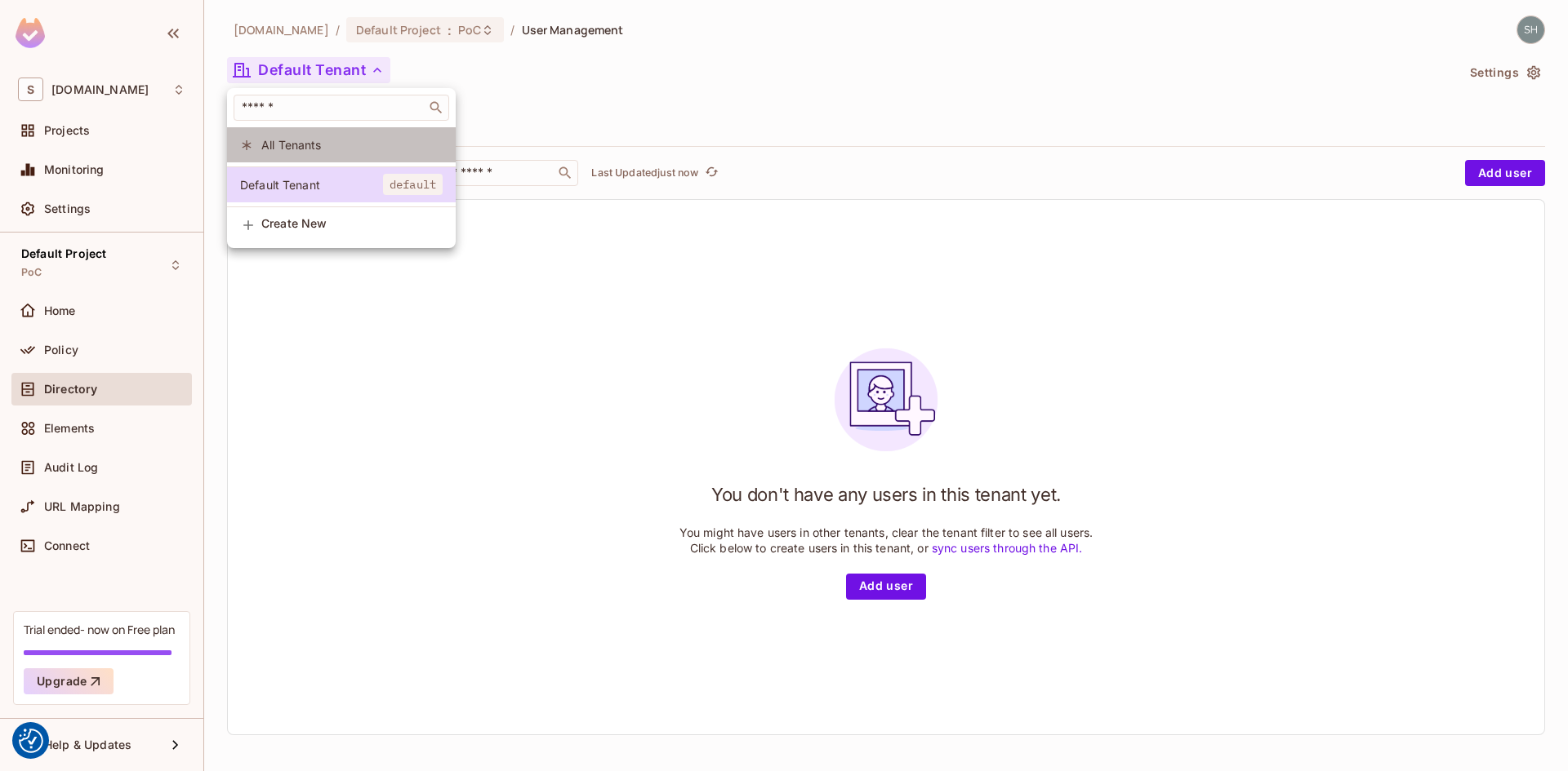
click at [320, 148] on span "All Tenants" at bounding box center [352, 145] width 182 height 15
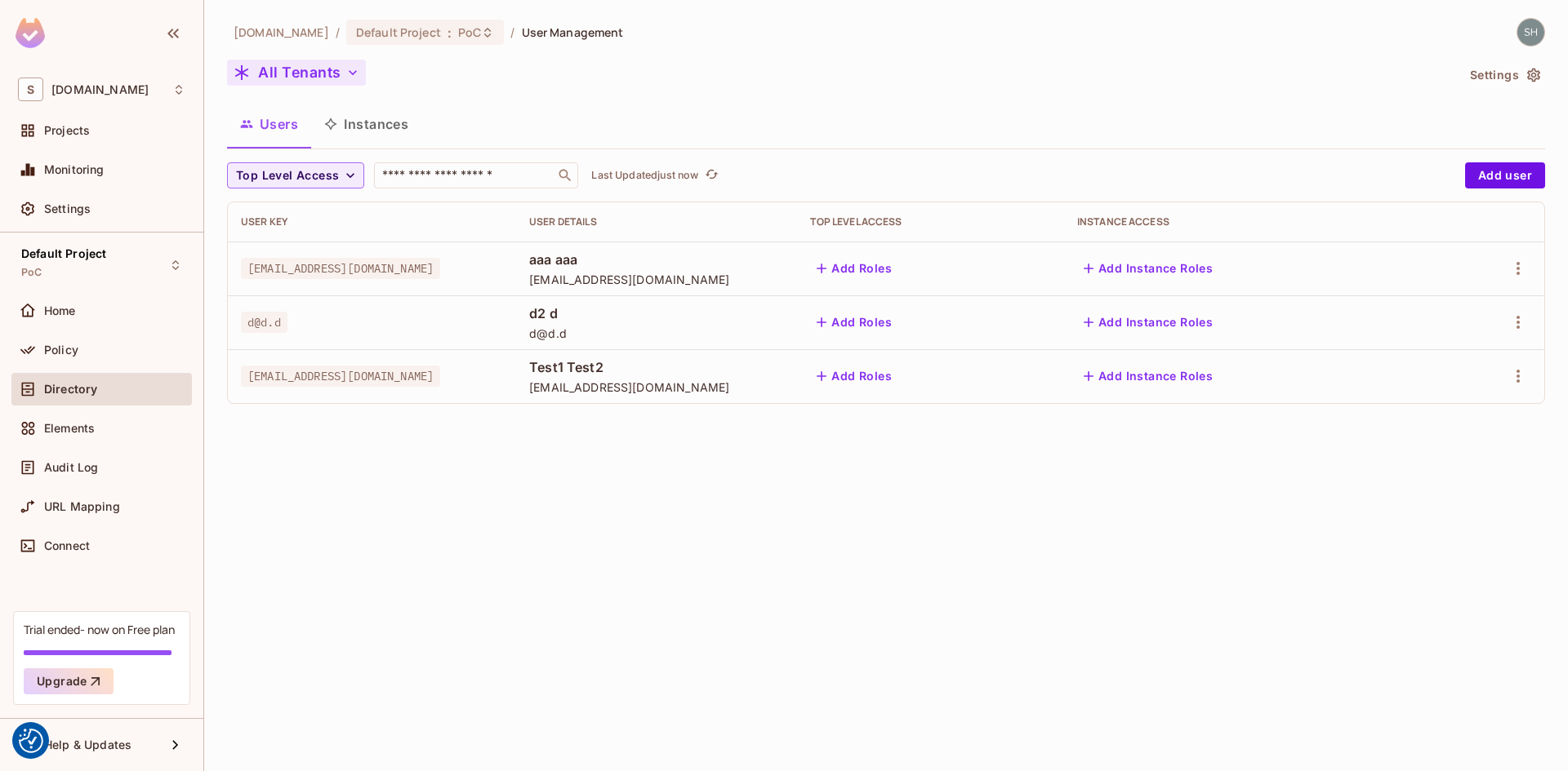
click at [358, 118] on button "Instances" at bounding box center [366, 123] width 110 height 40
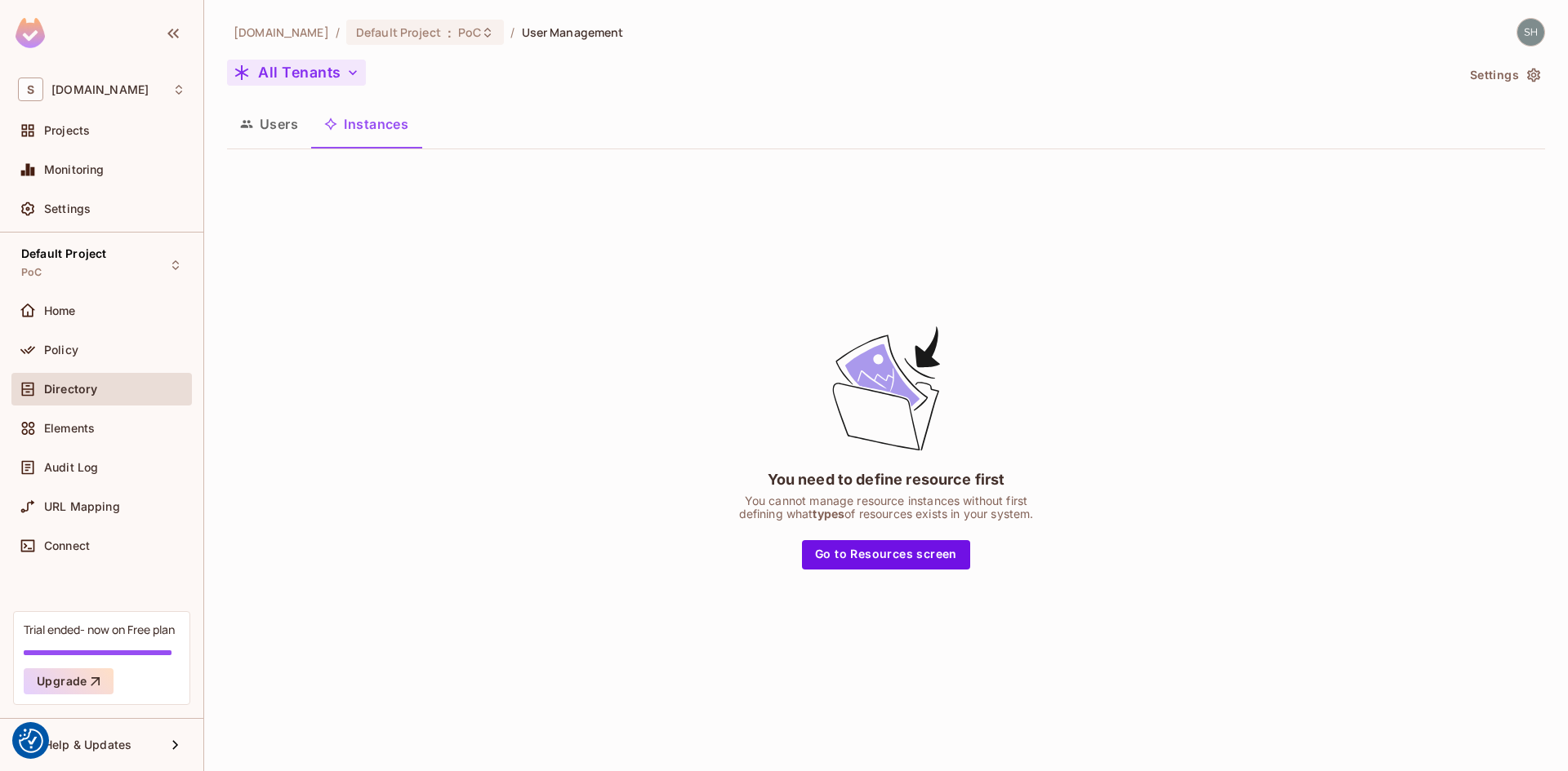
click at [279, 127] on button "Users" at bounding box center [268, 123] width 84 height 40
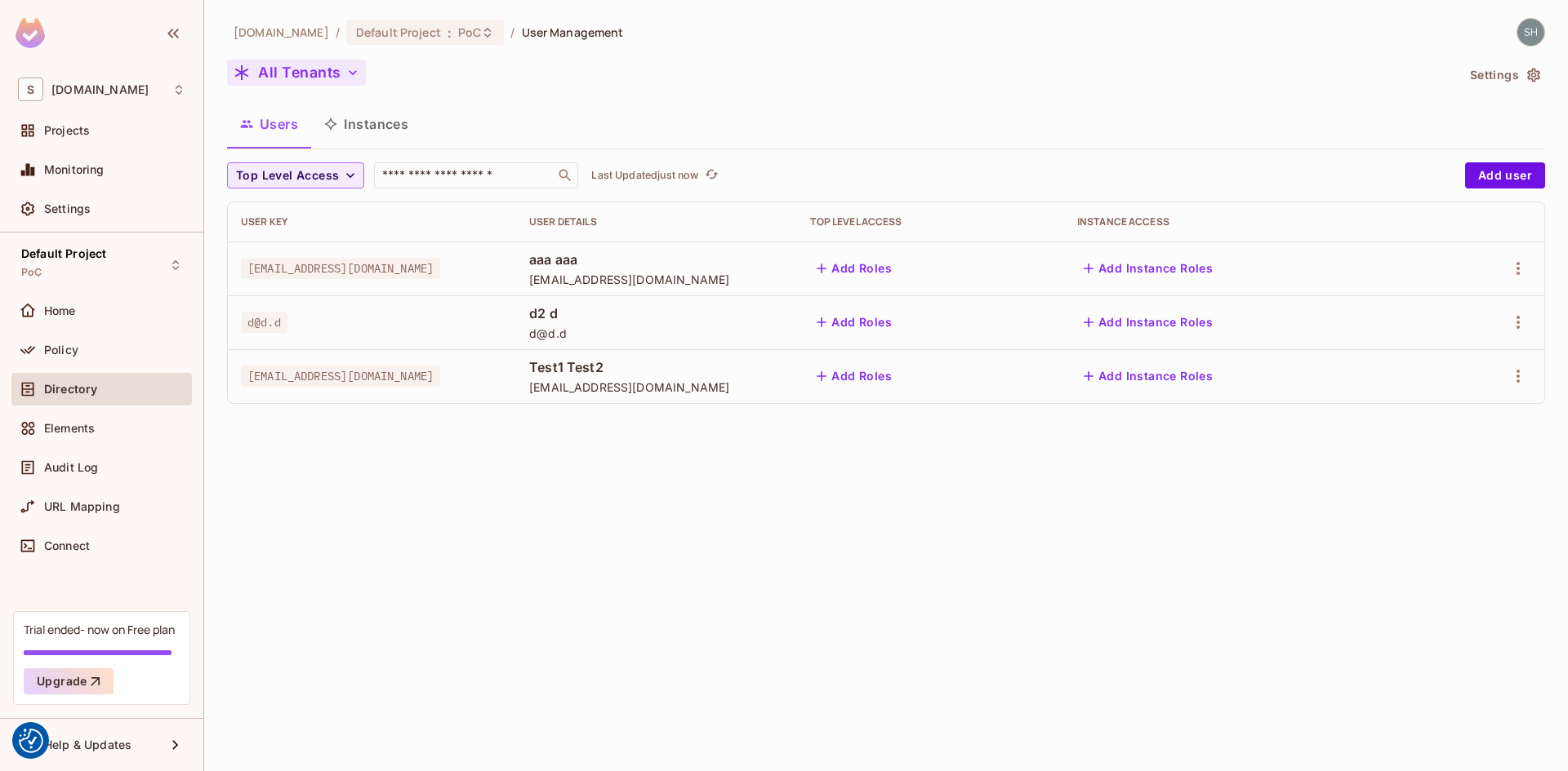
click at [863, 84] on div "All Tenants" at bounding box center [841, 74] width 1228 height 31
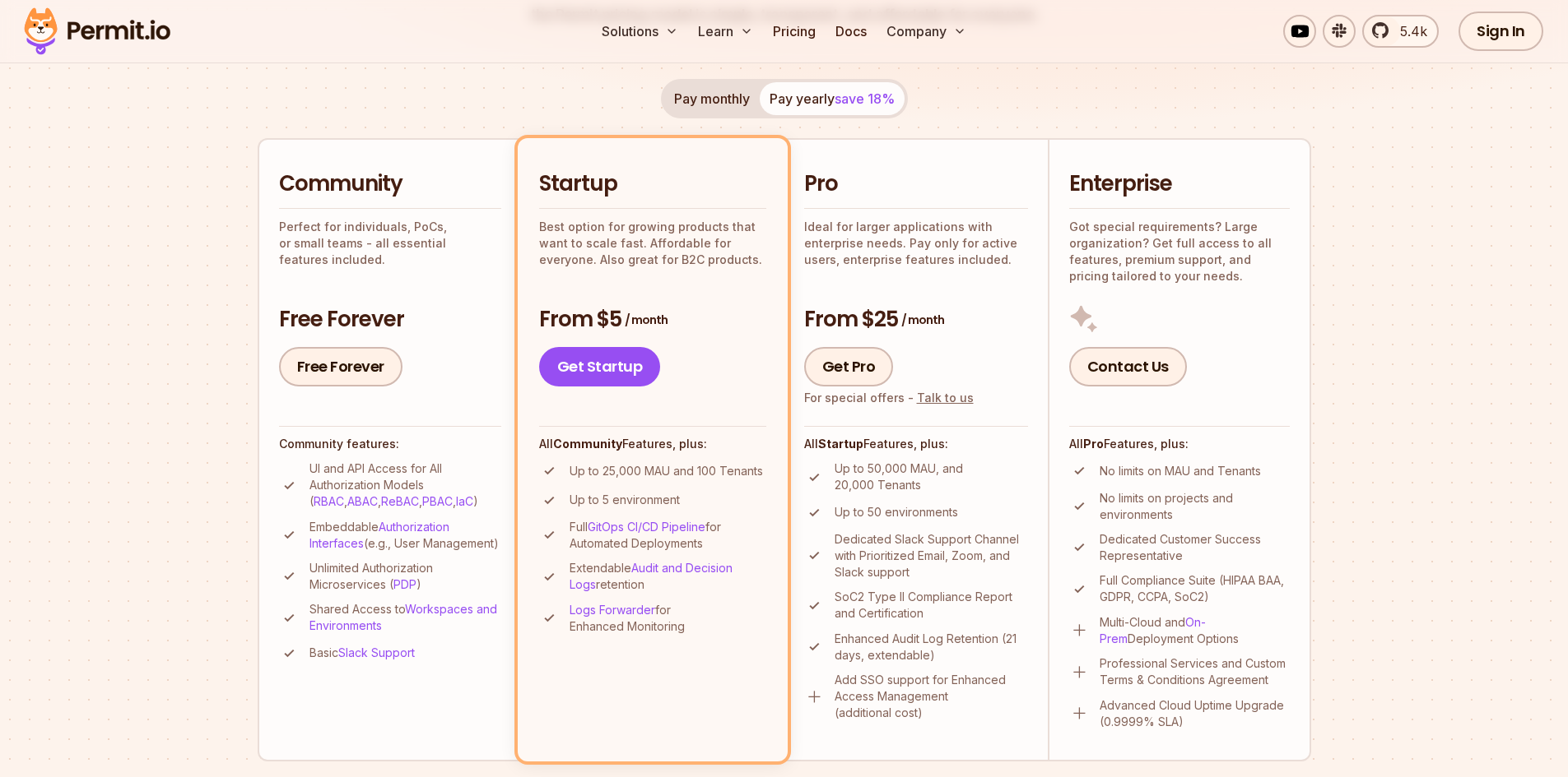
scroll to position [82, 0]
